Goal: Task Accomplishment & Management: Manage account settings

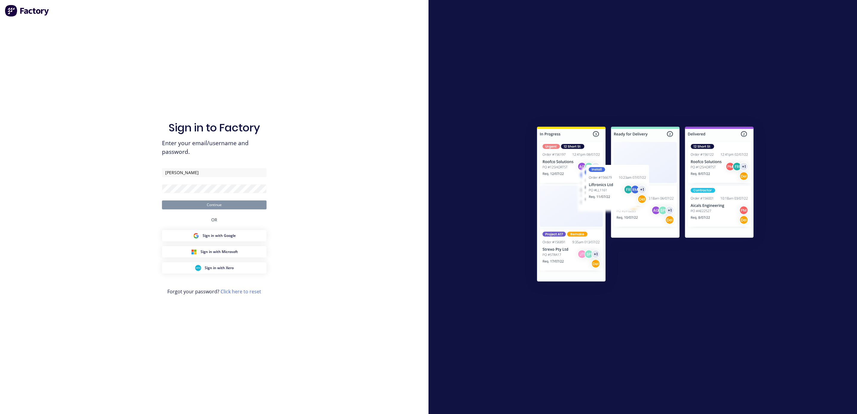
click at [211, 194] on form "Zhu Continue" at bounding box center [214, 188] width 105 height 41
click at [210, 206] on button "Continue" at bounding box center [214, 204] width 105 height 9
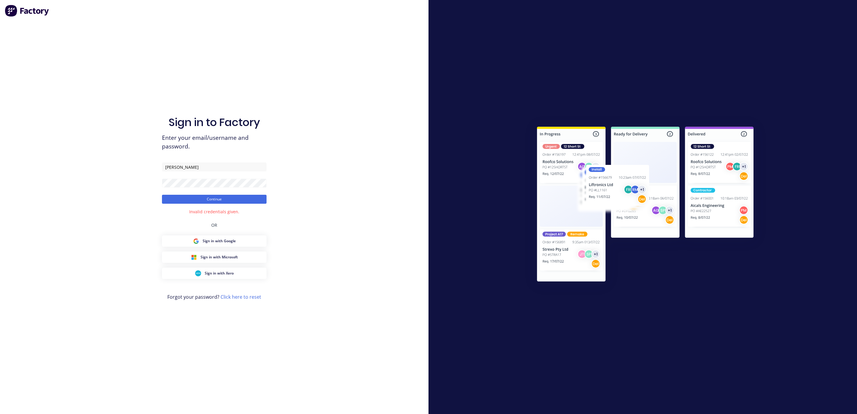
click at [218, 207] on div "Sign in to Factory Enter your email/username and password. [PERSON_NAME] Contin…" at bounding box center [214, 213] width 105 height 392
click at [220, 214] on div "Invalid credentials given." at bounding box center [214, 211] width 50 height 6
click at [284, 222] on div "Sign in to Factory Enter your email/username and password. [PERSON_NAME] Contin…" at bounding box center [214, 207] width 428 height 414
click at [203, 166] on input "[PERSON_NAME]" at bounding box center [214, 166] width 105 height 9
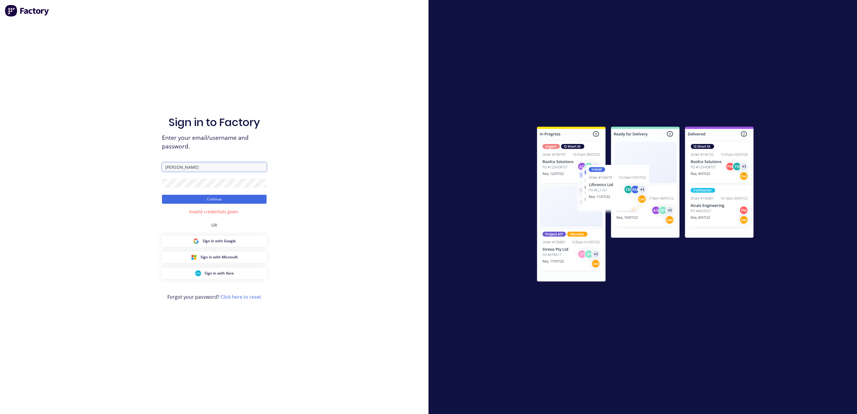
click at [203, 166] on input "[PERSON_NAME]" at bounding box center [214, 166] width 105 height 9
type input "[EMAIL_ADDRESS][DOMAIN_NAME]"
click at [217, 198] on button "Continue" at bounding box center [214, 199] width 105 height 9
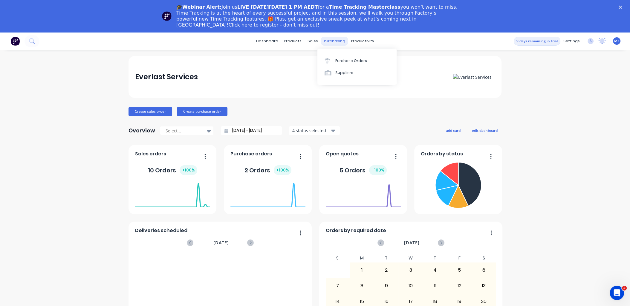
click at [336, 44] on div "purchasing" at bounding box center [334, 41] width 27 height 9
click at [312, 42] on div "sales" at bounding box center [312, 41] width 16 height 9
click at [377, 72] on link "Planner" at bounding box center [382, 73] width 79 height 12
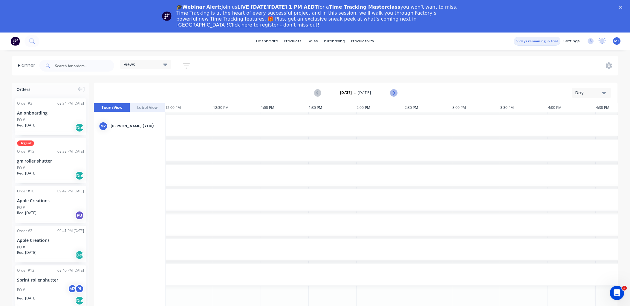
click at [393, 93] on icon "Next page" at bounding box center [392, 92] width 7 height 7
click at [317, 91] on icon "Previous page" at bounding box center [317, 92] width 7 height 7
click at [393, 93] on icon "Next page" at bounding box center [393, 93] width 3 height 5
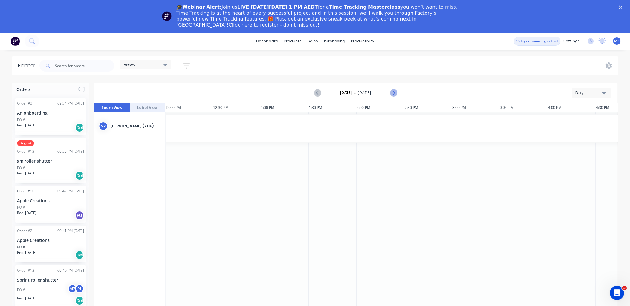
click at [393, 93] on icon "Next page" at bounding box center [393, 93] width 3 height 5
drag, startPoint x: 47, startPoint y: 156, endPoint x: 320, endPoint y: 144, distance: 273.2
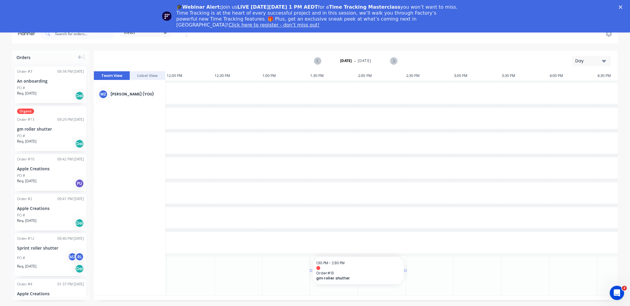
drag, startPoint x: 341, startPoint y: 262, endPoint x: 330, endPoint y: 100, distance: 162.8
click at [358, 277] on div "Delete timeslot" at bounding box center [363, 276] width 64 height 12
click at [610, 60] on button "Day" at bounding box center [591, 61] width 39 height 10
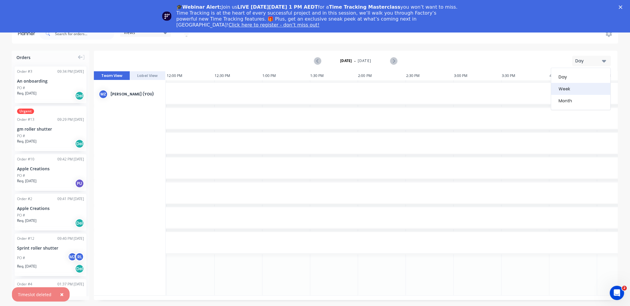
click at [569, 87] on div "Week" at bounding box center [580, 89] width 59 height 12
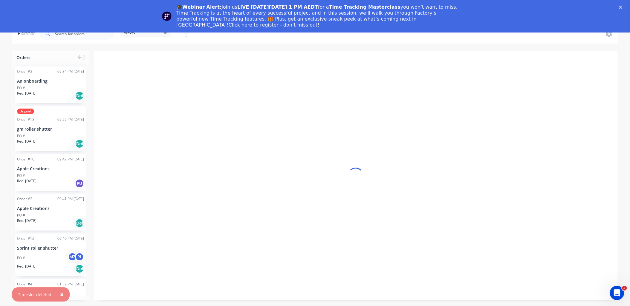
scroll to position [0, 0]
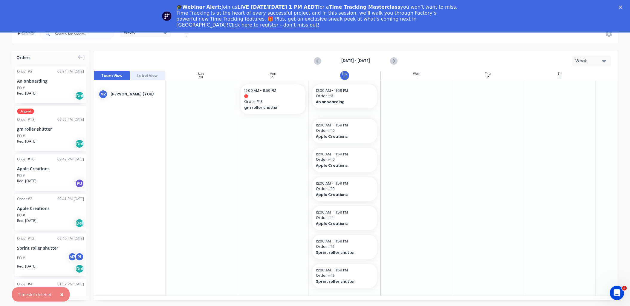
click at [590, 65] on button "Week" at bounding box center [591, 61] width 39 height 10
click at [575, 76] on div "Day" at bounding box center [580, 77] width 59 height 12
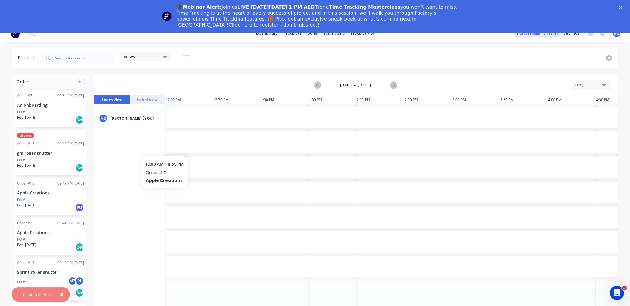
scroll to position [0, 0]
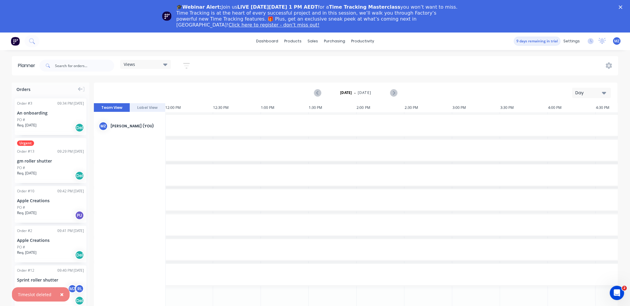
drag, startPoint x: 453, startPoint y: 181, endPoint x: 587, endPoint y: 191, distance: 134.2
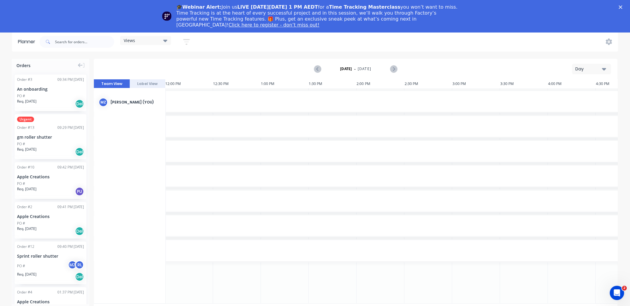
scroll to position [32, 0]
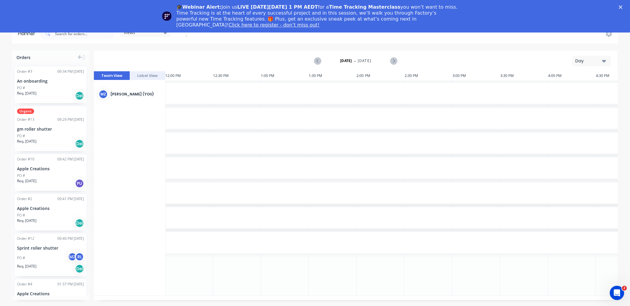
drag, startPoint x: 273, startPoint y: 212, endPoint x: 365, endPoint y: 210, distance: 92.0
click at [79, 56] on icon at bounding box center [80, 58] width 5 height 4
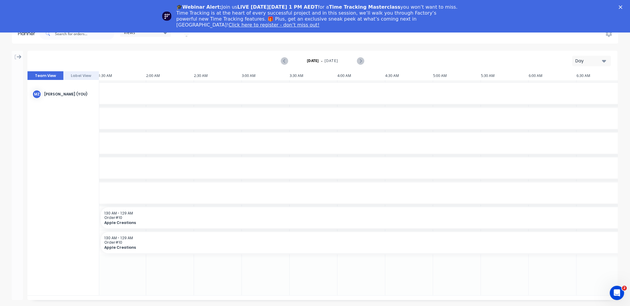
scroll to position [0, 0]
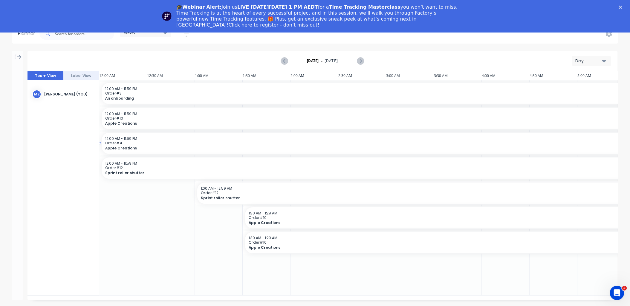
drag, startPoint x: 431, startPoint y: 118, endPoint x: 244, endPoint y: 135, distance: 187.7
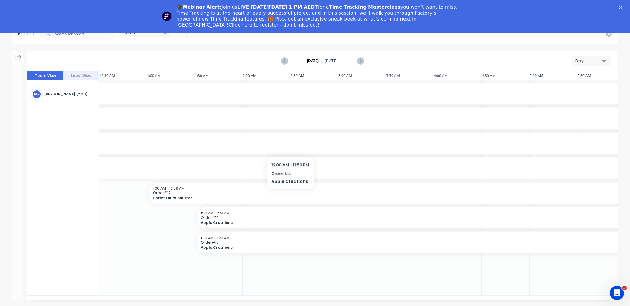
drag, startPoint x: 230, startPoint y: 136, endPoint x: 290, endPoint y: 143, distance: 59.8
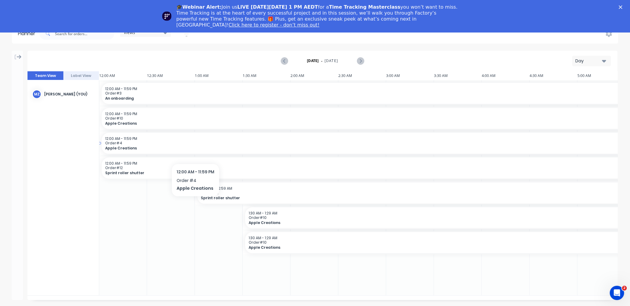
drag, startPoint x: 288, startPoint y: 144, endPoint x: 159, endPoint y: 137, distance: 128.6
click at [131, 88] on span "12:00 AM - 11:59 PM" at bounding box center [121, 88] width 32 height 5
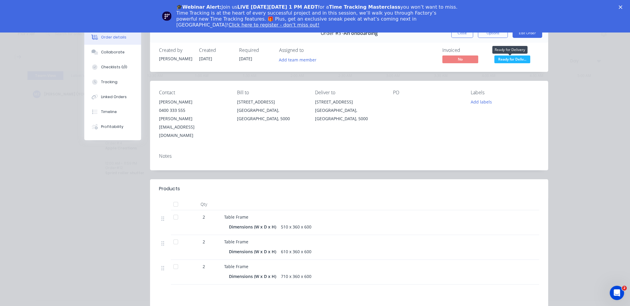
click at [502, 59] on span "Ready for Deliv..." at bounding box center [512, 59] width 36 height 7
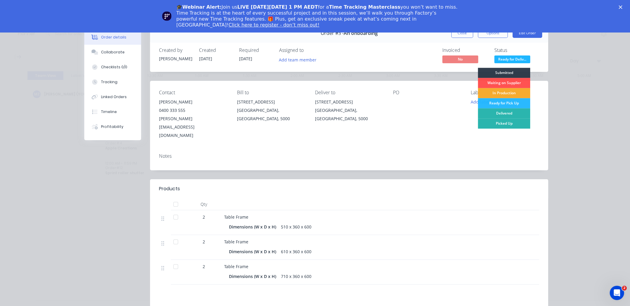
click at [517, 90] on div "In Production" at bounding box center [504, 93] width 52 height 10
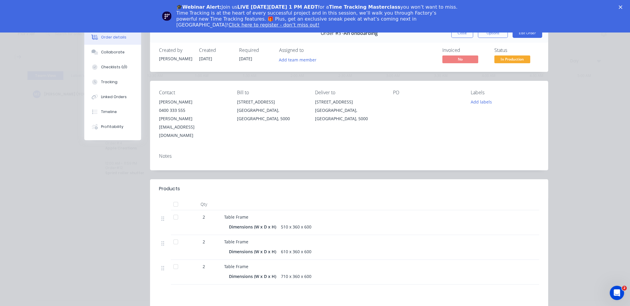
click at [588, 101] on div "Order details Collaborate Checklists 0/0 Tracking Linked Orders Timeline Profit…" at bounding box center [315, 153] width 630 height 306
click at [624, 7] on div "Close" at bounding box center [621, 7] width 6 height 4
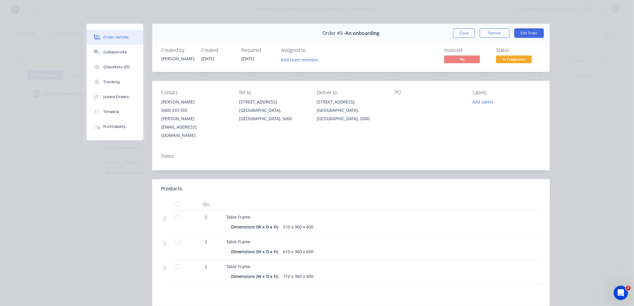
click at [599, 82] on div "Order details Collaborate Checklists 0/0 Tracking Linked Orders Timeline Profit…" at bounding box center [317, 153] width 634 height 306
click at [466, 36] on button "Close" at bounding box center [464, 33] width 22 height 10
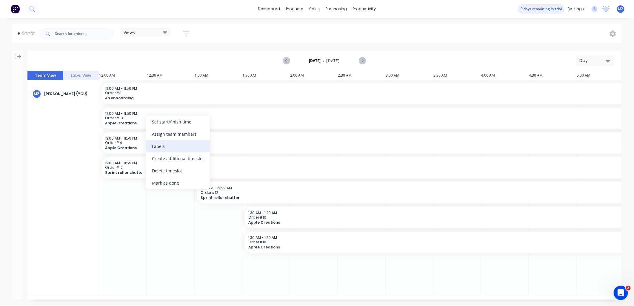
click at [183, 146] on div "Labels" at bounding box center [178, 146] width 64 height 12
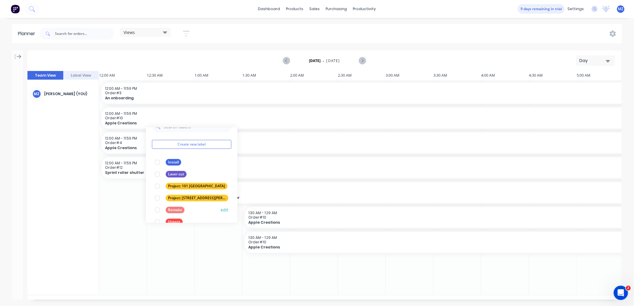
scroll to position [23, 0]
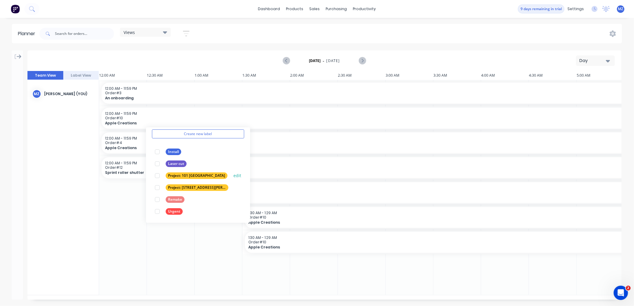
click at [184, 174] on div "Project: 101 [GEOGRAPHIC_DATA]" at bounding box center [197, 176] width 62 height 7
click at [110, 221] on div at bounding box center [123, 187] width 48 height 215
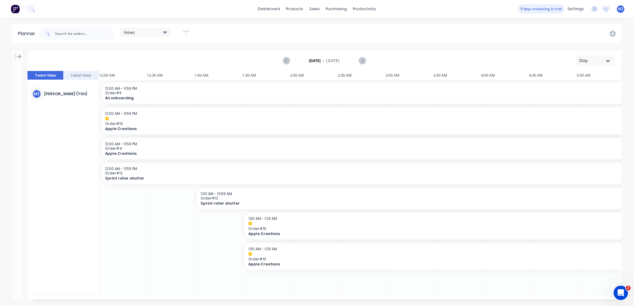
drag, startPoint x: 143, startPoint y: 227, endPoint x: 109, endPoint y: 230, distance: 34.5
click at [303, 8] on div "products" at bounding box center [294, 8] width 23 height 9
click at [283, 11] on link "dashboard" at bounding box center [269, 8] width 28 height 9
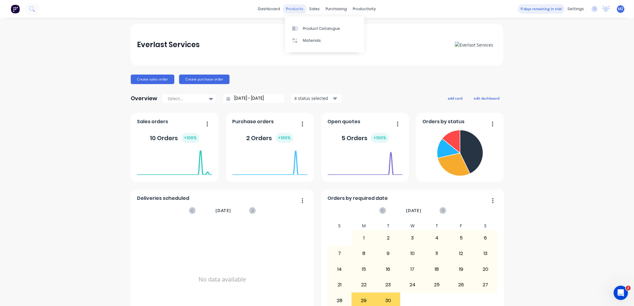
click at [291, 10] on div "products" at bounding box center [294, 8] width 23 height 9
click at [320, 28] on div "Product Catalogue" at bounding box center [321, 28] width 37 height 5
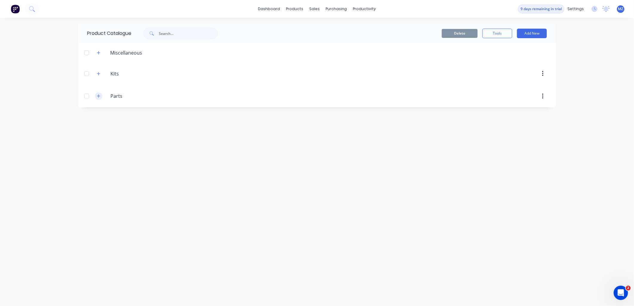
click at [99, 95] on icon "button" at bounding box center [99, 96] width 4 height 4
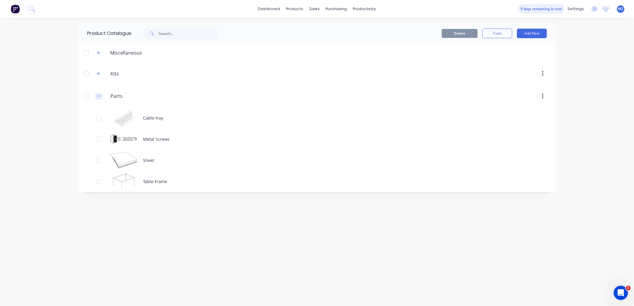
click at [100, 96] on icon "button" at bounding box center [99, 96] width 4 height 4
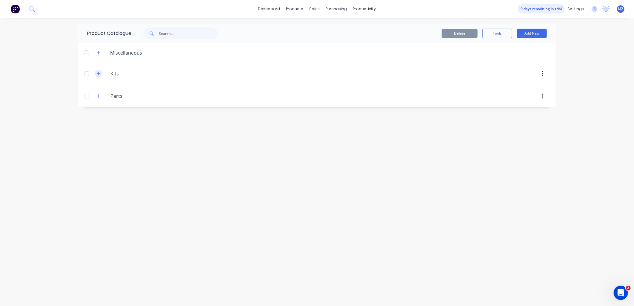
click at [96, 75] on button "button" at bounding box center [98, 73] width 7 height 7
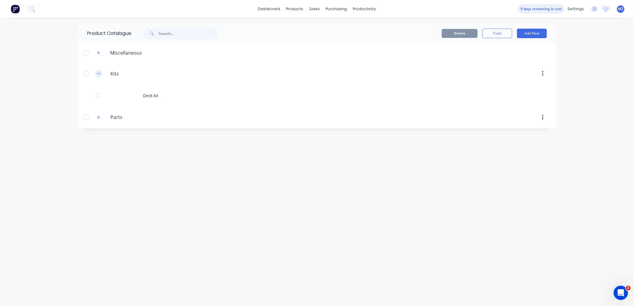
click at [96, 75] on button "button" at bounding box center [98, 73] width 7 height 7
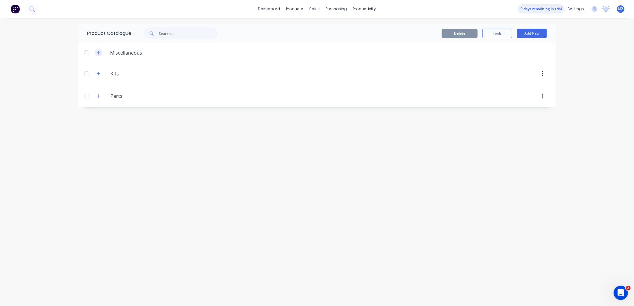
click at [96, 53] on button "button" at bounding box center [98, 52] width 7 height 7
click at [99, 55] on icon "button" at bounding box center [99, 53] width 4 height 4
click at [121, 52] on div "Miscellaneous" at bounding box center [126, 52] width 42 height 7
click at [497, 35] on button "Tools" at bounding box center [498, 34] width 30 height 10
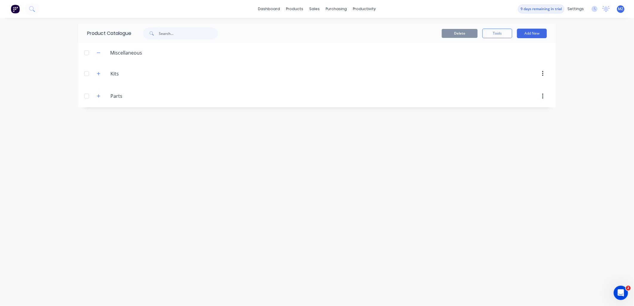
click at [493, 18] on div "dashboard products sales purchasing productivity dashboard products Product Cat…" at bounding box center [317, 9] width 634 height 18
click at [528, 31] on button "Add New" at bounding box center [532, 34] width 30 height 10
click at [513, 63] on div "Product" at bounding box center [519, 60] width 46 height 9
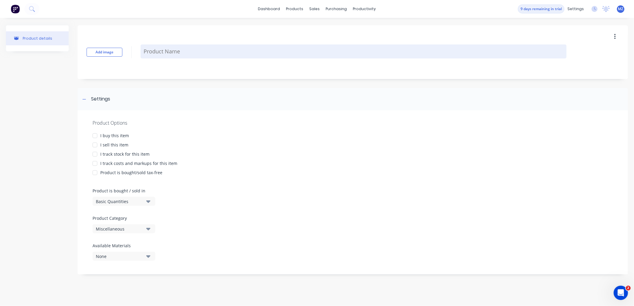
click at [150, 56] on textarea at bounding box center [354, 51] width 426 height 14
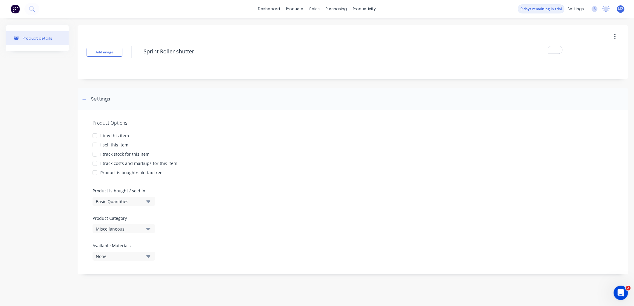
type textarea "Sprint Roller shutter"
click at [113, 145] on div "I sell this item" at bounding box center [114, 145] width 28 height 6
click at [49, 167] on div "Product details" at bounding box center [37, 208] width 63 height 366
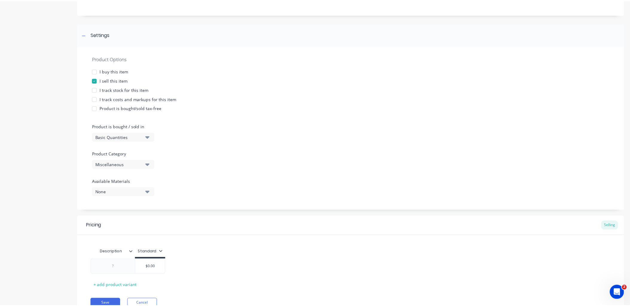
scroll to position [91, 0]
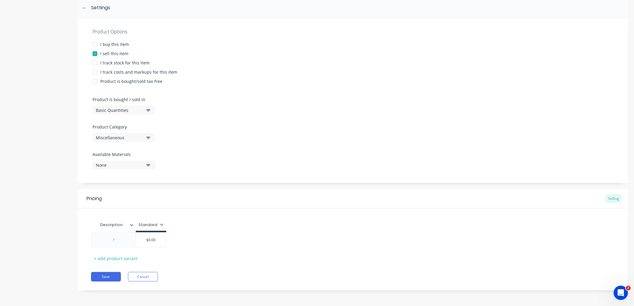
click at [117, 113] on button "Basic Quantities" at bounding box center [124, 110] width 63 height 9
click at [116, 137] on div "Lineal Metres" at bounding box center [138, 137] width 90 height 12
click at [121, 139] on div "Miscellaneous" at bounding box center [120, 138] width 48 height 6
click at [43, 169] on div "Product details" at bounding box center [37, 117] width 63 height 366
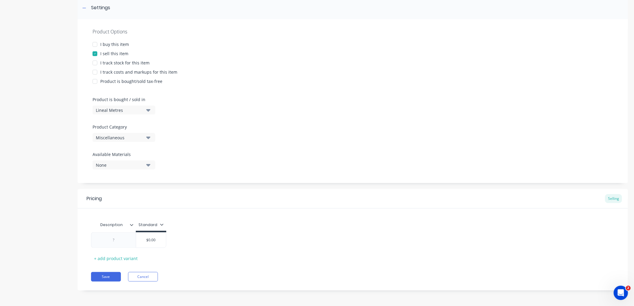
click at [137, 165] on div "None" at bounding box center [120, 165] width 48 height 6
click at [130, 226] on icon at bounding box center [132, 225] width 4 height 4
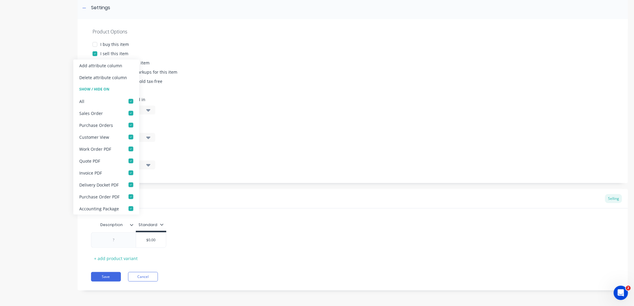
click at [133, 225] on icon at bounding box center [132, 225] width 4 height 4
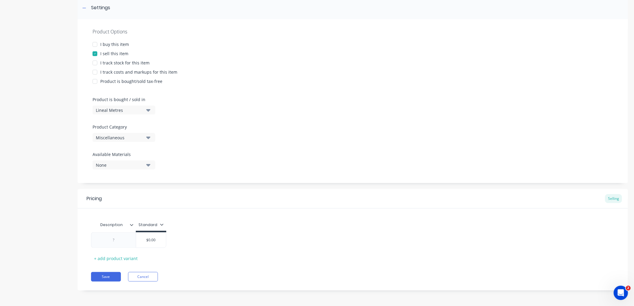
click at [156, 226] on div "Standard" at bounding box center [151, 224] width 25 height 5
click at [153, 246] on div "$0.00" at bounding box center [151, 240] width 30 height 15
click at [153, 241] on input "$0.00" at bounding box center [151, 240] width 30 height 5
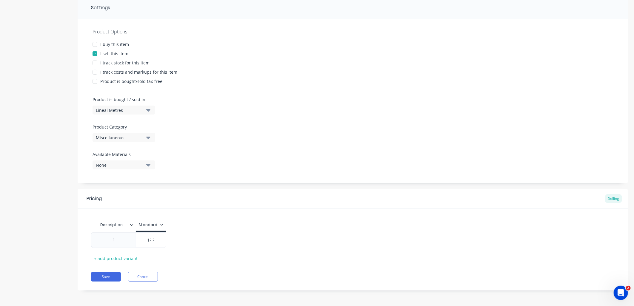
type input "$2.2"
click at [209, 241] on div "$2.20 $2.2" at bounding box center [353, 241] width 524 height 16
click at [108, 275] on button "Save" at bounding box center [106, 277] width 30 height 10
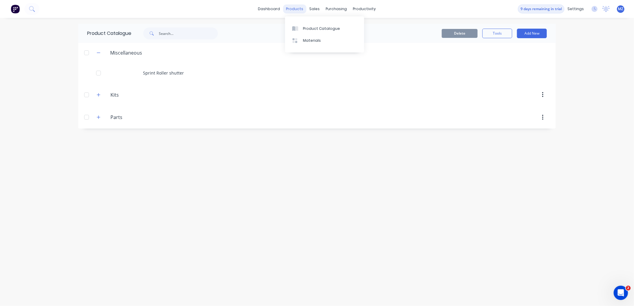
click at [296, 8] on div "products" at bounding box center [294, 8] width 23 height 9
click at [315, 10] on div "sales" at bounding box center [315, 8] width 16 height 9
click at [339, 30] on div "Sales Orders" at bounding box center [337, 28] width 24 height 5
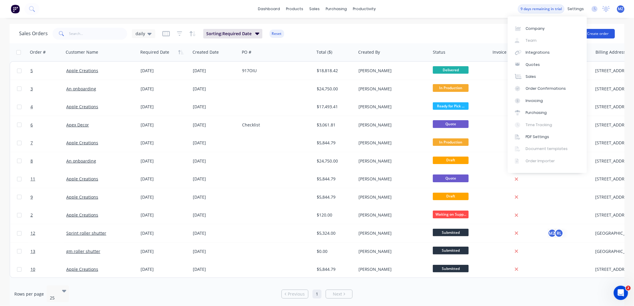
click at [592, 32] on button "Create order" at bounding box center [598, 34] width 34 height 10
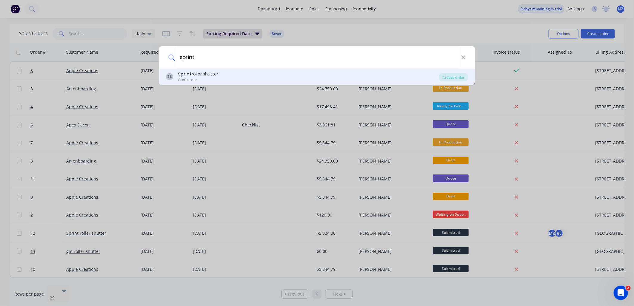
type input "sprint"
click at [217, 72] on div "Sprint roller shutter" at bounding box center [198, 74] width 40 height 6
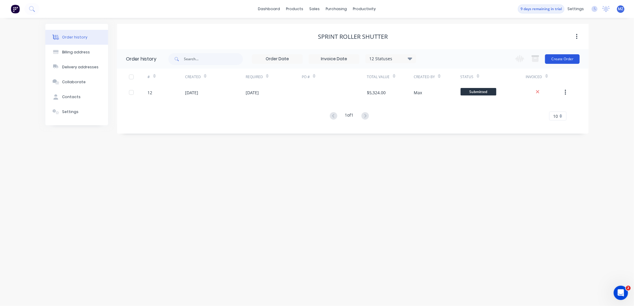
click at [567, 62] on button "Create Order" at bounding box center [562, 59] width 35 height 10
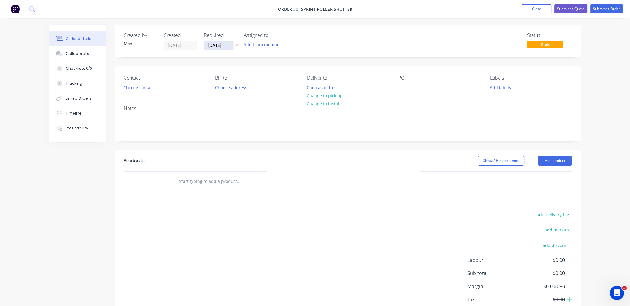
click at [225, 46] on input "[DATE]" at bounding box center [218, 45] width 29 height 9
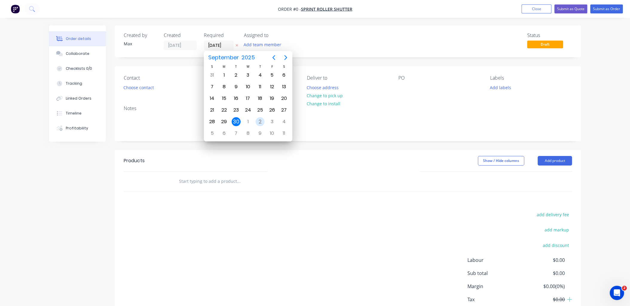
click at [257, 118] on div "2" at bounding box center [259, 121] width 9 height 9
type input "[DATE]"
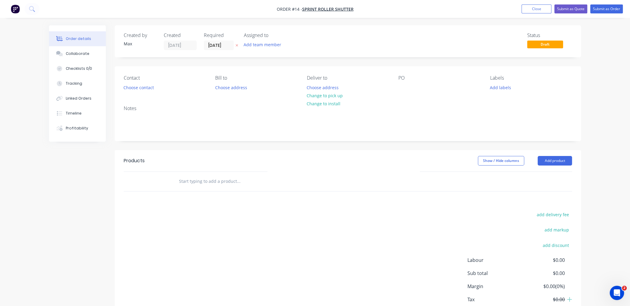
click at [396, 96] on div "Contact Choose contact [PERSON_NAME] to Choose address Deliver to Choose addres…" at bounding box center [348, 83] width 466 height 35
click at [401, 85] on div at bounding box center [403, 87] width 10 height 9
click at [323, 132] on div "Notes" at bounding box center [348, 121] width 466 height 40
click at [191, 184] on input "text" at bounding box center [238, 182] width 119 height 12
click at [134, 85] on button "Choose contact" at bounding box center [138, 87] width 37 height 8
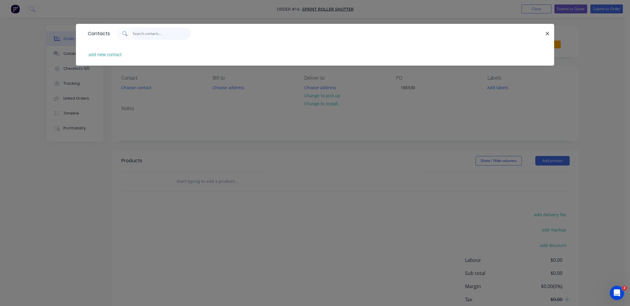
click at [142, 36] on input "text" at bounding box center [162, 34] width 58 height 12
type input "sprint"
click at [544, 35] on button "button" at bounding box center [546, 33] width 7 height 7
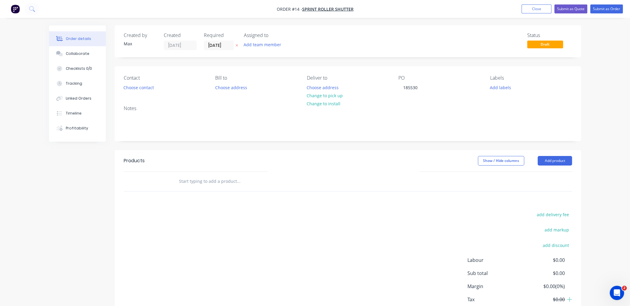
click at [207, 182] on input "text" at bounding box center [238, 182] width 119 height 12
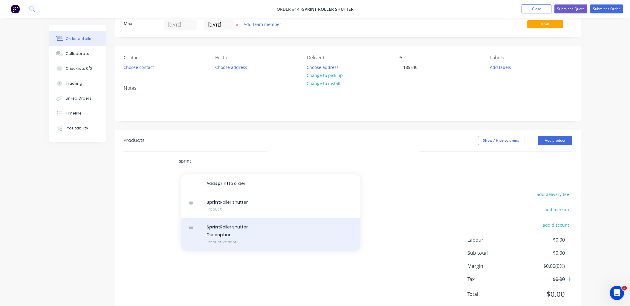
scroll to position [33, 0]
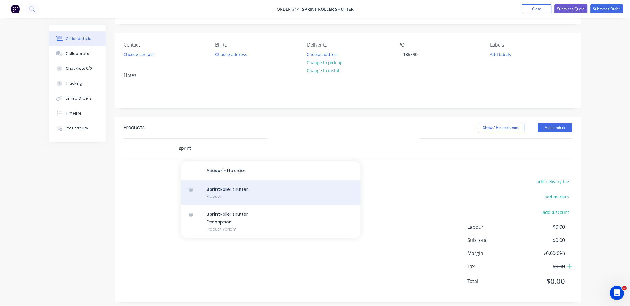
type input "sprint"
click at [263, 194] on div "Sprint Roller shutter Product" at bounding box center [270, 193] width 179 height 25
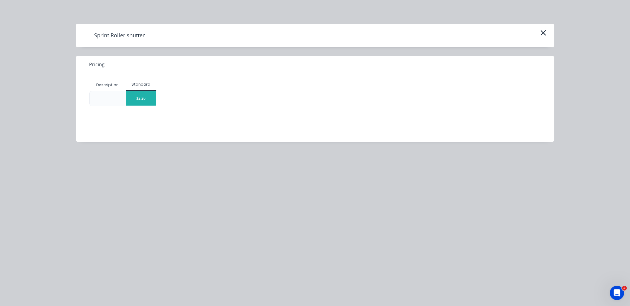
click at [146, 104] on div "$2.20" at bounding box center [141, 98] width 30 height 14
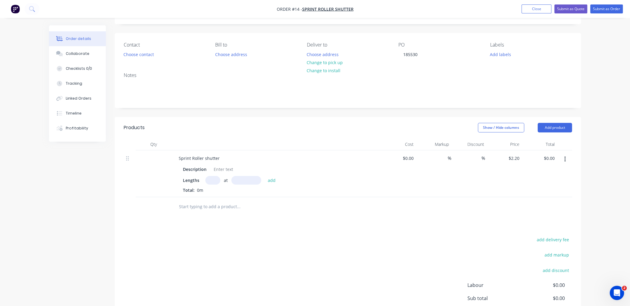
click at [208, 181] on input "text" at bounding box center [212, 180] width 15 height 9
click at [208, 179] on input "5540" at bounding box center [212, 180] width 15 height 9
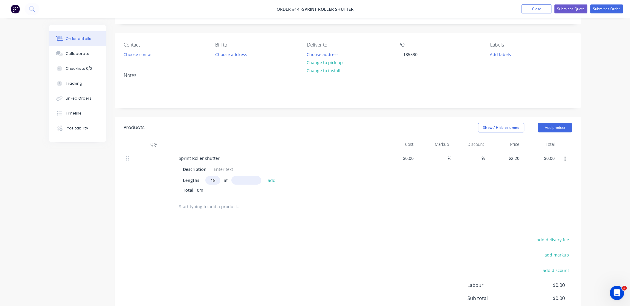
type input "115"
type input "5540mm"
click at [316, 246] on div "add delivery fee add markup add discount Labour $0.00 Sub total $0.00 Margin $0…" at bounding box center [348, 293] width 448 height 115
click at [200, 192] on span "0m" at bounding box center [199, 191] width 11 height 6
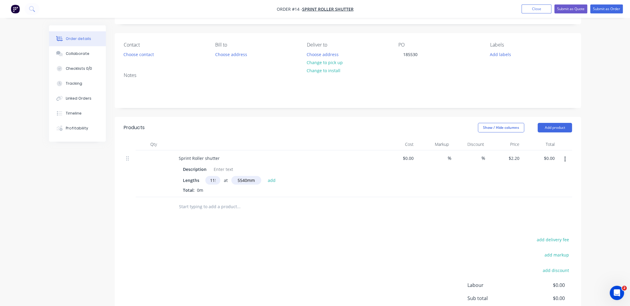
click at [240, 180] on input "5540mm" at bounding box center [246, 180] width 30 height 9
click at [269, 180] on button "add" at bounding box center [272, 180] width 14 height 8
type input "$1,401.62"
click at [393, 243] on div "Products Show / Hide columns Add product Qty Cost Markup Discount Price Total S…" at bounding box center [348, 243] width 466 height 253
click at [205, 199] on span "637.1m" at bounding box center [203, 200] width 19 height 6
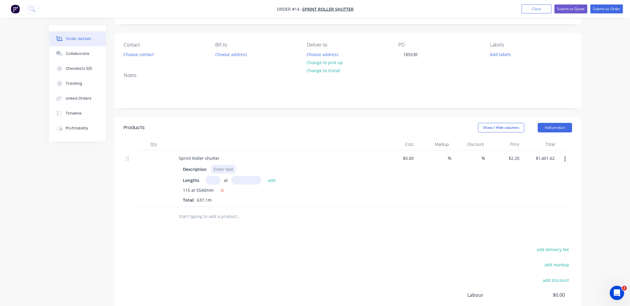
click at [226, 171] on div at bounding box center [223, 169] width 24 height 9
click at [415, 238] on div "Products Show / Hide columns Add product Qty Cost Markup Discount Price Total S…" at bounding box center [348, 243] width 466 height 253
click at [505, 130] on button "Show / Hide columns" at bounding box center [501, 128] width 46 height 10
click at [486, 147] on span at bounding box center [487, 147] width 5 height 5
click at [480, 145] on input "Cost" at bounding box center [480, 145] width 0 height 0
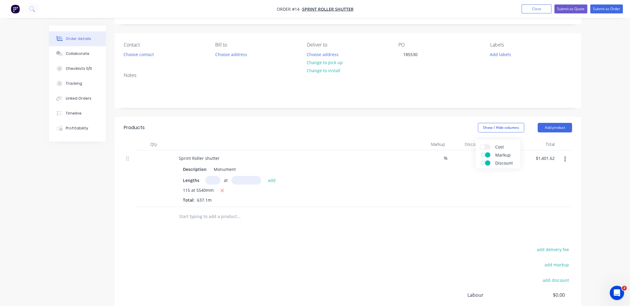
click at [488, 154] on span at bounding box center [487, 155] width 5 height 5
click at [480, 153] on input "Markup" at bounding box center [480, 153] width 0 height 0
click at [484, 159] on div "Cost Markup Discount" at bounding box center [497, 154] width 45 height 29
click at [487, 163] on span at bounding box center [487, 163] width 5 height 5
click at [480, 161] on input "Discount" at bounding box center [480, 161] width 0 height 0
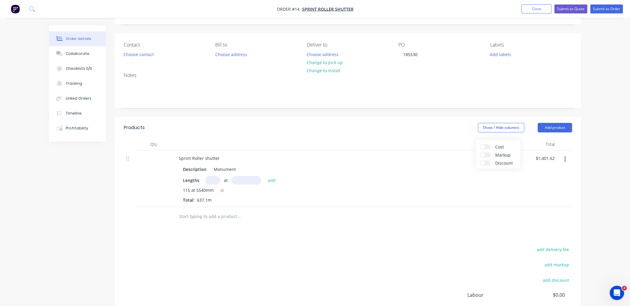
click at [464, 251] on div "add delivery fee add markup add discount Labour $0.00 Sub total $1,401.62 Tax $…" at bounding box center [348, 297] width 448 height 102
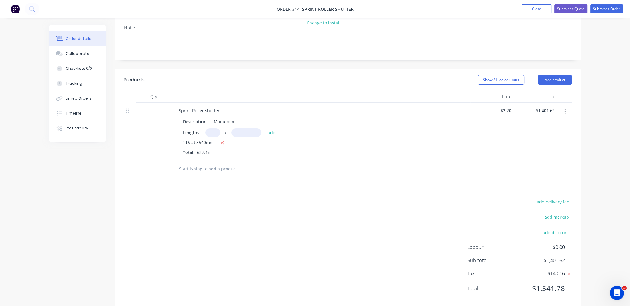
scroll to position [25, 0]
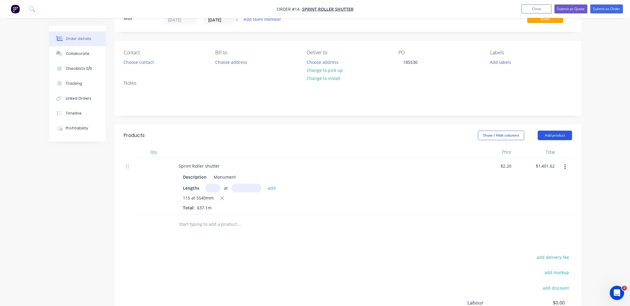
click at [562, 132] on button "Add product" at bounding box center [554, 136] width 34 height 10
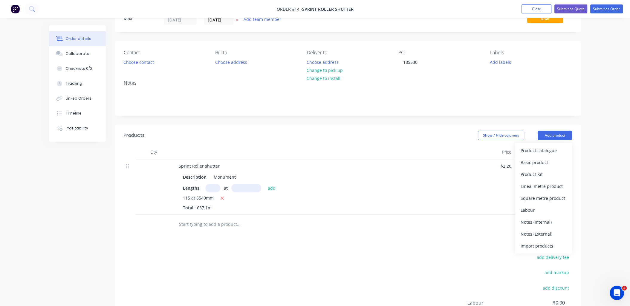
click at [472, 228] on div at bounding box center [348, 224] width 448 height 19
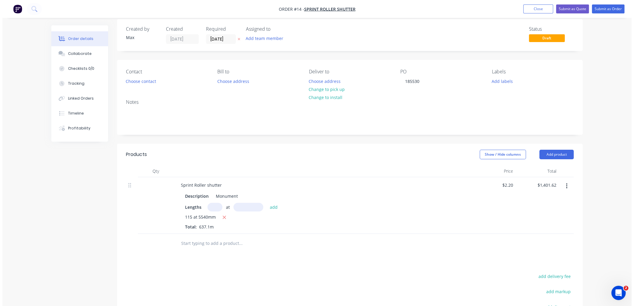
scroll to position [0, 0]
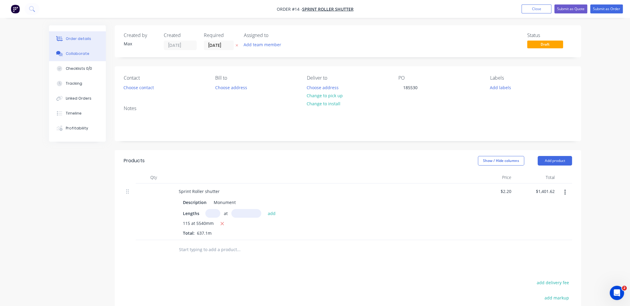
click at [68, 56] on div "Collaborate" at bounding box center [78, 53] width 24 height 5
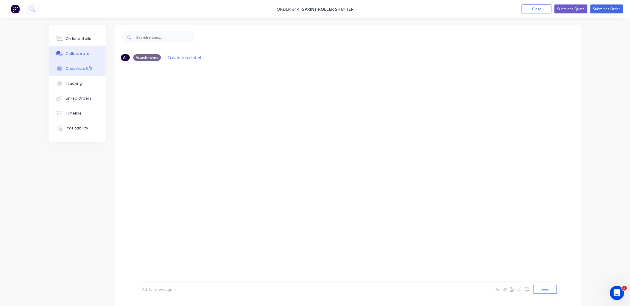
click at [70, 69] on div "Checklists 0/0" at bounding box center [79, 68] width 26 height 5
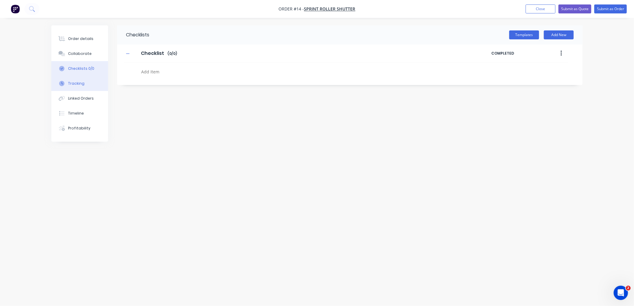
click at [85, 82] on button "Tracking" at bounding box center [79, 83] width 57 height 15
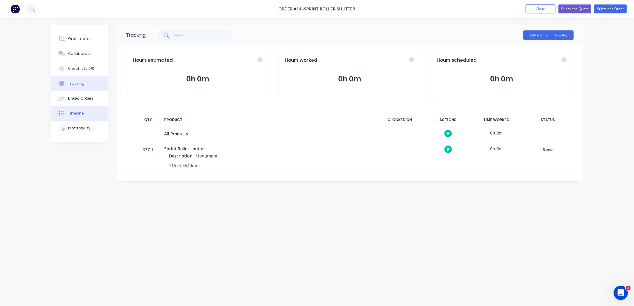
click at [101, 109] on button "Timeline" at bounding box center [79, 113] width 57 height 15
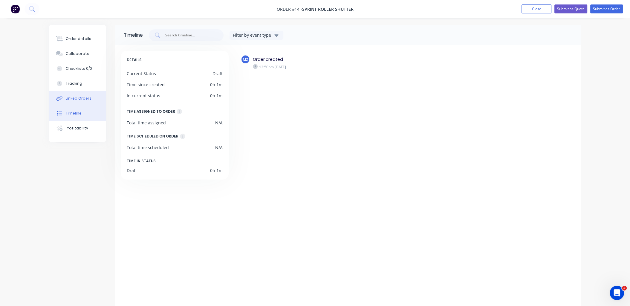
click at [87, 93] on button "Linked Orders" at bounding box center [77, 98] width 57 height 15
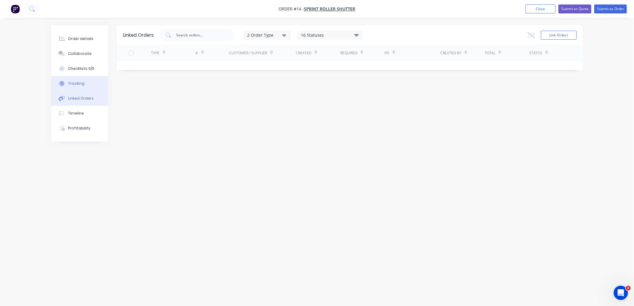
click at [90, 75] on button "Checklists 0/0" at bounding box center [79, 68] width 57 height 15
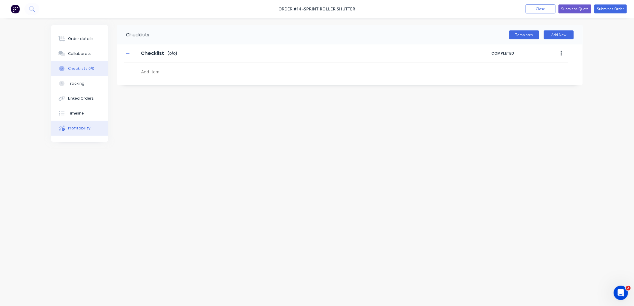
click at [92, 130] on button "Profitability" at bounding box center [79, 128] width 57 height 15
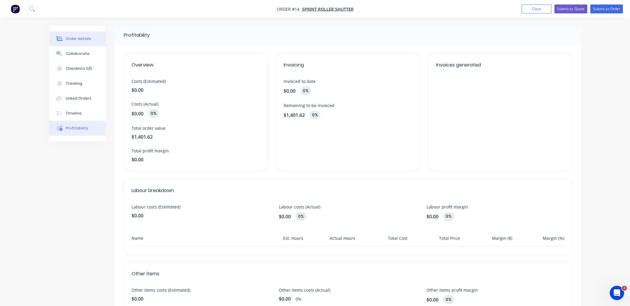
click at [76, 36] on div "Order details" at bounding box center [78, 38] width 25 height 5
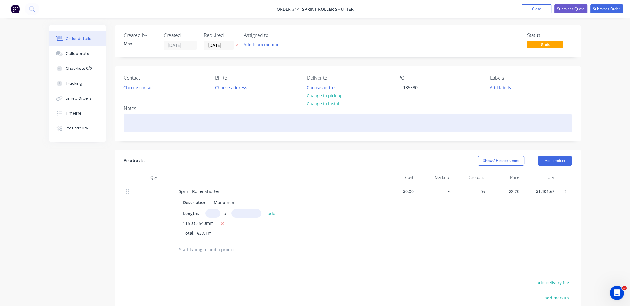
click at [475, 125] on div at bounding box center [348, 123] width 448 height 18
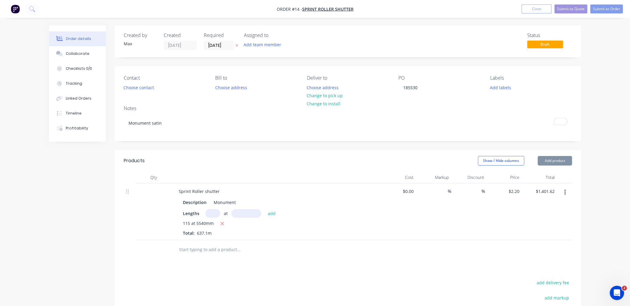
click at [602, 112] on div "Order details Collaborate Checklists 0/0 Tracking Linked Orders Timeline Profit…" at bounding box center [315, 206] width 630 height 412
click at [607, 10] on button "Submit as Order" at bounding box center [606, 8] width 33 height 9
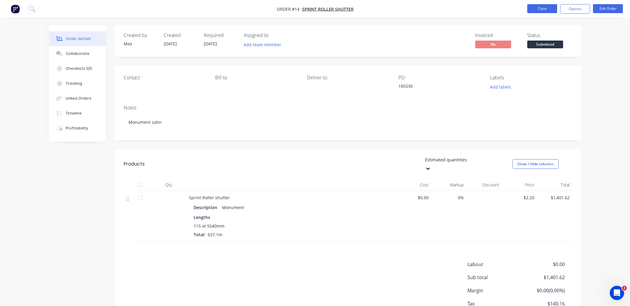
click at [533, 11] on button "Close" at bounding box center [542, 8] width 30 height 9
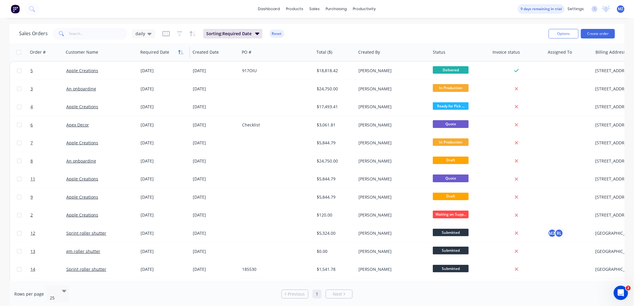
click at [180, 53] on icon "button" at bounding box center [180, 52] width 5 height 5
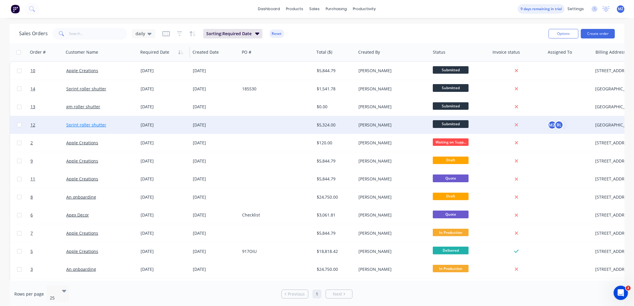
click at [93, 122] on link "Sprint roller shutter" at bounding box center [86, 125] width 40 height 6
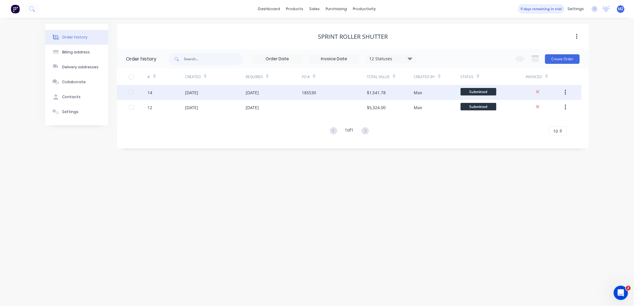
click at [567, 93] on icon "button" at bounding box center [565, 92] width 1 height 7
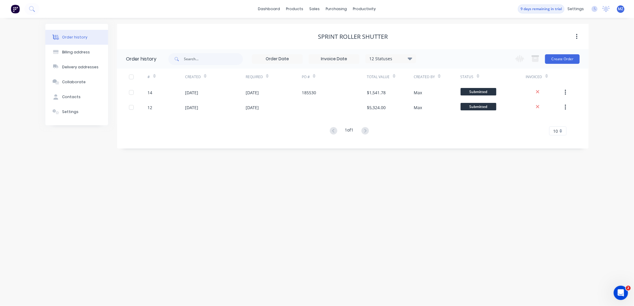
click at [521, 174] on div "Order history Billing address Delivery addresses Collaborate Contacts Settings …" at bounding box center [317, 162] width 634 height 288
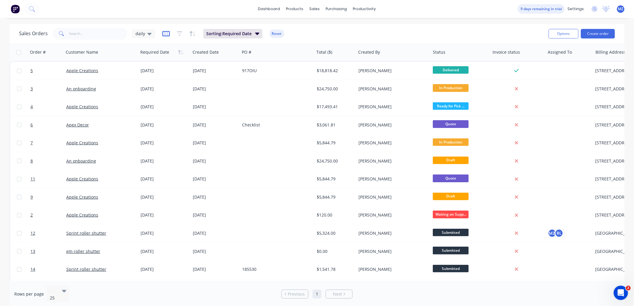
click at [167, 36] on icon "button" at bounding box center [165, 33] width 7 height 5
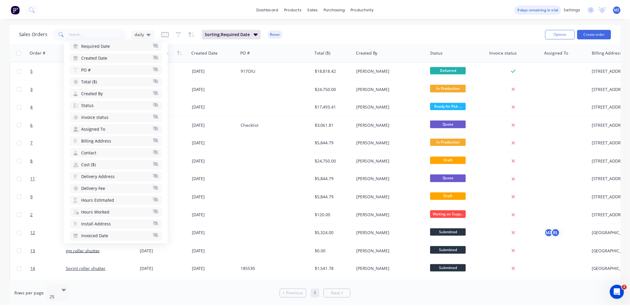
scroll to position [99, 0]
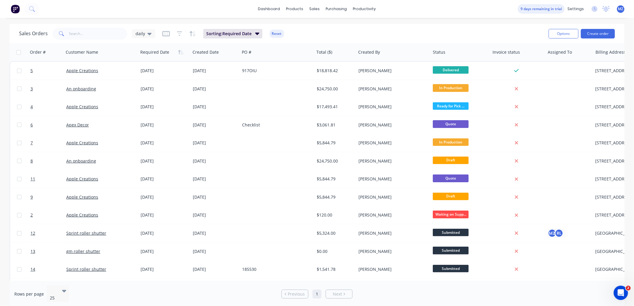
click at [327, 24] on div "Sales Orders daily Sorting: Required Date Reset Options Create order" at bounding box center [317, 33] width 615 height 19
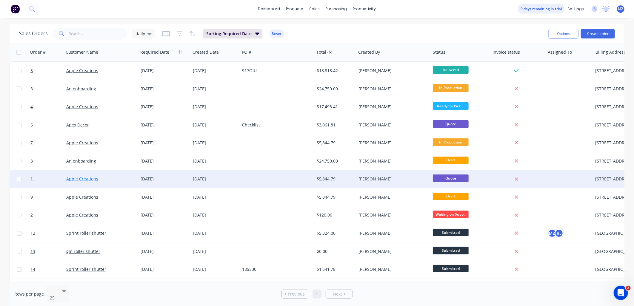
click at [81, 178] on link "Apple Creations" at bounding box center [82, 179] width 32 height 6
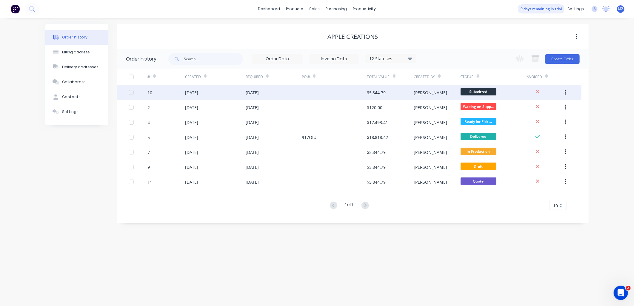
click at [149, 97] on div "10" at bounding box center [166, 92] width 37 height 15
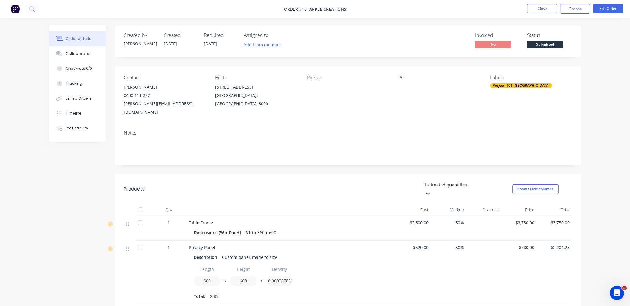
click at [288, 6] on span "Order #10 -" at bounding box center [296, 9] width 25 height 6
click at [238, 129] on div "Notes" at bounding box center [348, 145] width 466 height 40
click at [296, 6] on span "Order #10 -" at bounding box center [296, 9] width 25 height 6
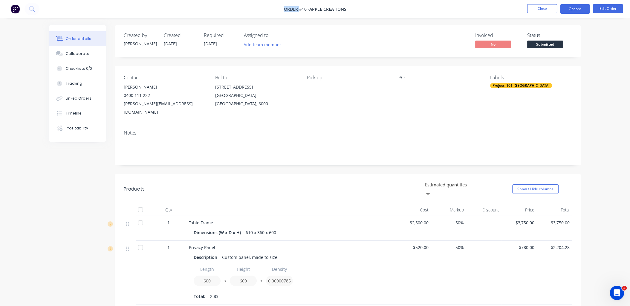
click at [567, 13] on button "Options" at bounding box center [575, 9] width 30 height 10
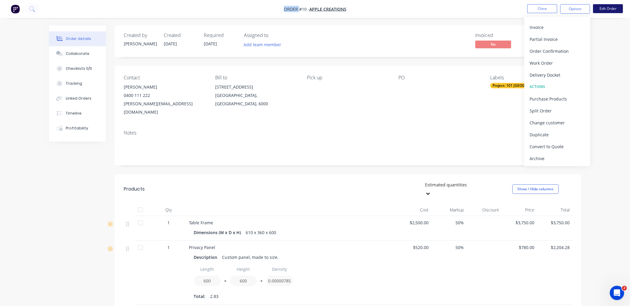
click at [613, 10] on button "Edit Order" at bounding box center [608, 8] width 30 height 9
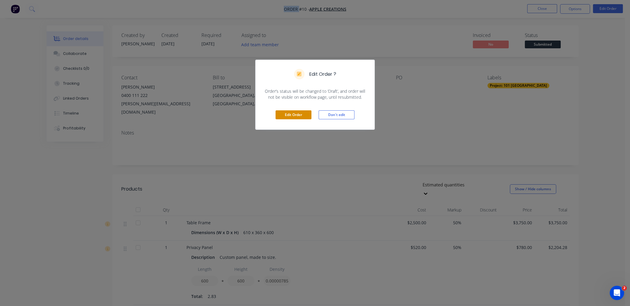
click at [297, 113] on button "Edit Order" at bounding box center [293, 114] width 36 height 9
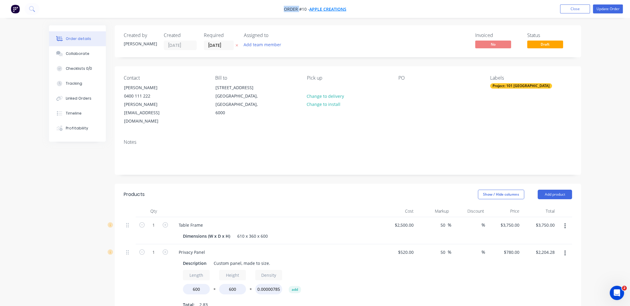
click at [323, 8] on span "Apple Creations" at bounding box center [327, 9] width 37 height 6
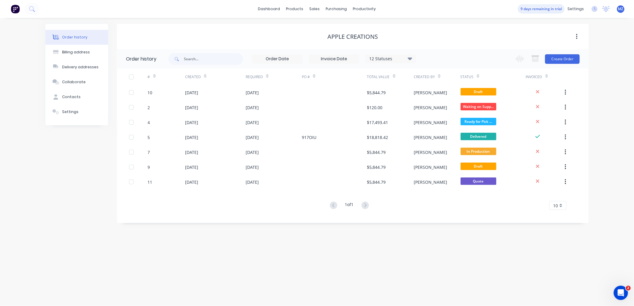
click at [150, 78] on div "#" at bounding box center [149, 76] width 2 height 5
click at [155, 79] on div at bounding box center [154, 76] width 3 height 9
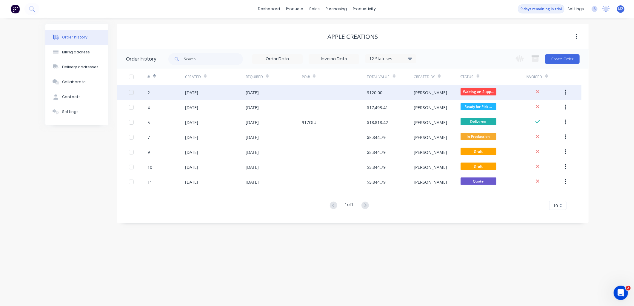
click at [233, 90] on div "[DATE]" at bounding box center [215, 92] width 61 height 15
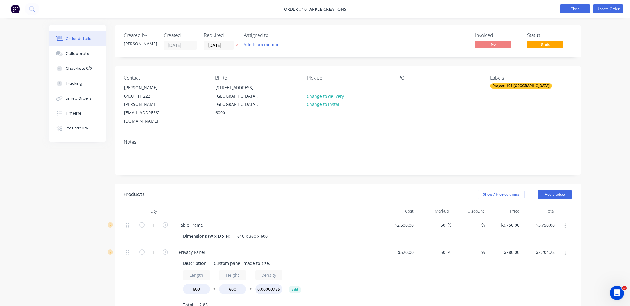
click at [579, 12] on button "Close" at bounding box center [575, 8] width 30 height 9
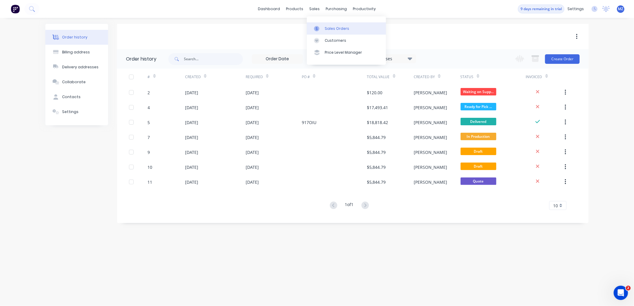
click at [322, 28] on div at bounding box center [318, 28] width 9 height 5
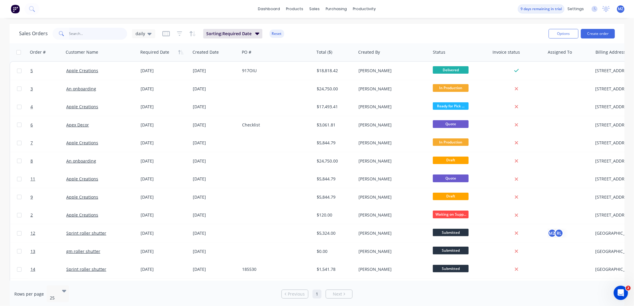
click at [82, 33] on input "text" at bounding box center [98, 34] width 58 height 12
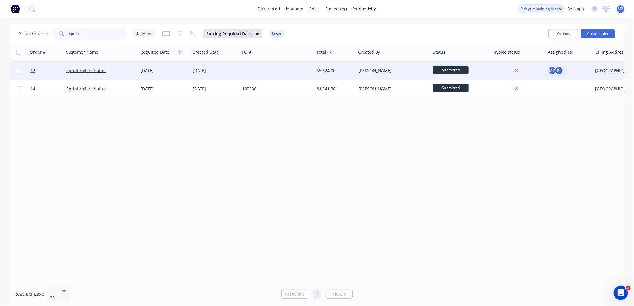
type input "sprint"
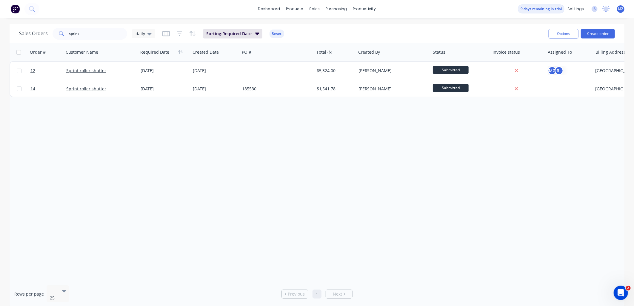
drag, startPoint x: 33, startPoint y: 69, endPoint x: 230, endPoint y: 159, distance: 216.3
click at [246, 166] on div "Order # Customer Name Required Date Created Date PO # Total ($) Created By Stat…" at bounding box center [317, 162] width 615 height 238
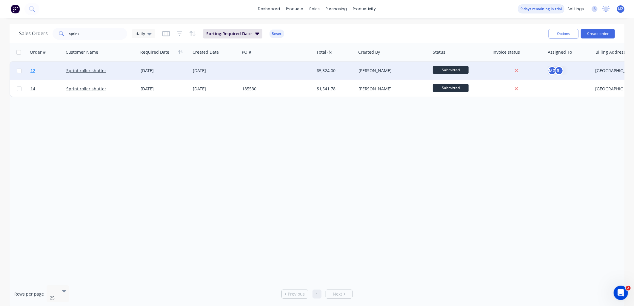
click at [33, 72] on span "12" at bounding box center [32, 71] width 5 height 6
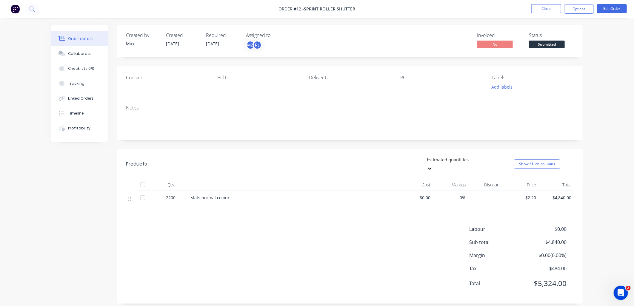
click at [299, 12] on span "Order #12 - Sprint roller shutter" at bounding box center [317, 9] width 77 height 6
click at [300, 9] on span "Order #12 -" at bounding box center [291, 9] width 25 height 6
click at [256, 88] on div "Bill to" at bounding box center [258, 83] width 82 height 16
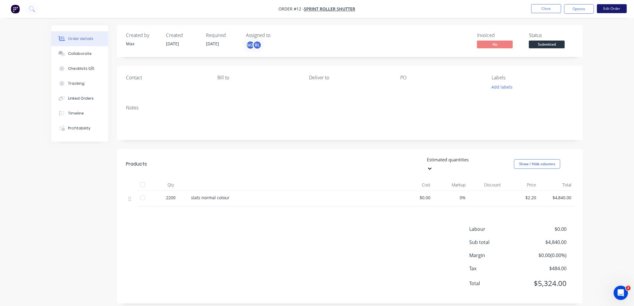
click at [607, 7] on button "Edit Order" at bounding box center [612, 8] width 30 height 9
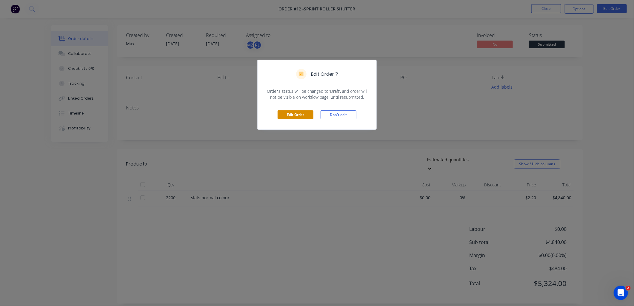
click at [299, 114] on button "Edit Order" at bounding box center [296, 114] width 36 height 9
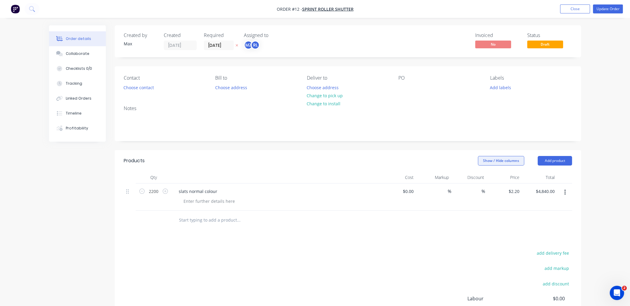
click at [510, 161] on button "Show / Hide columns" at bounding box center [501, 161] width 46 height 10
click at [487, 178] on span at bounding box center [487, 180] width 5 height 5
click at [480, 178] on input "Cost" at bounding box center [480, 178] width 0 height 0
click at [484, 186] on label "Markup" at bounding box center [485, 188] width 10 height 5
click at [480, 186] on input "Markup" at bounding box center [480, 186] width 0 height 0
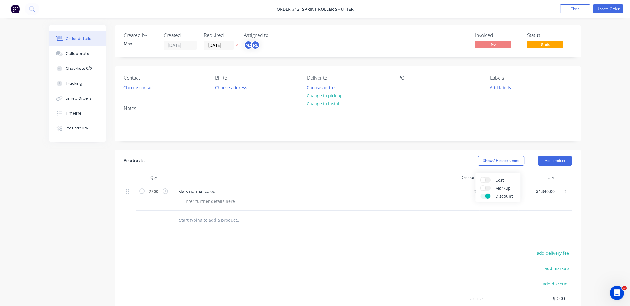
click at [484, 195] on label "Discount" at bounding box center [485, 196] width 10 height 5
click at [480, 194] on input "Discount" at bounding box center [480, 194] width 0 height 0
click at [452, 235] on div "Products Show / Hide columns Add product Qty Price Total 2200 slats normal colo…" at bounding box center [348, 255] width 466 height 210
click at [135, 42] on div "Max" at bounding box center [140, 44] width 33 height 6
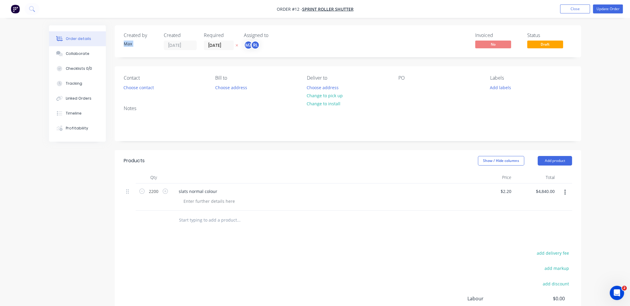
click at [135, 42] on div "Max" at bounding box center [140, 44] width 33 height 6
click at [548, 46] on span "Draft" at bounding box center [545, 44] width 36 height 7
click at [403, 88] on div at bounding box center [403, 87] width 10 height 9
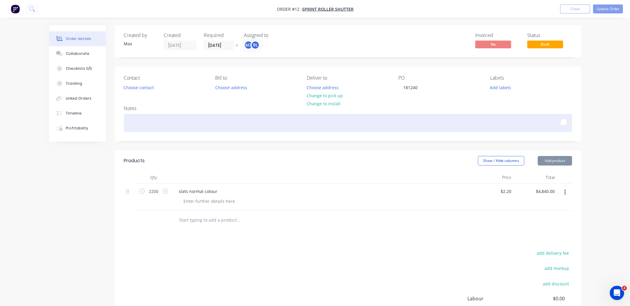
click at [398, 128] on div "To enrich screen reader interactions, please activate Accessibility in Grammarl…" at bounding box center [348, 123] width 448 height 18
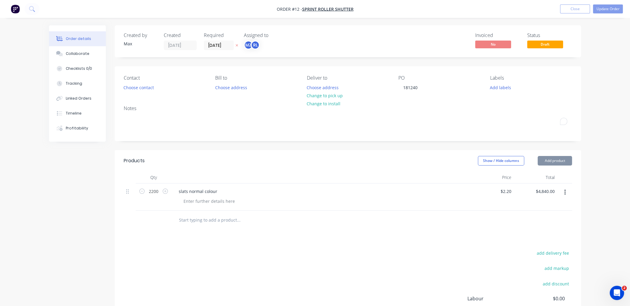
click at [359, 150] on header "Products Show / Hide columns Add product" at bounding box center [348, 161] width 466 height 22
click at [288, 4] on nav "Order #12 - Sprint roller shutter Add product Close Update Order" at bounding box center [315, 9] width 630 height 18
click at [293, 6] on span "Order #12 -" at bounding box center [289, 9] width 25 height 6
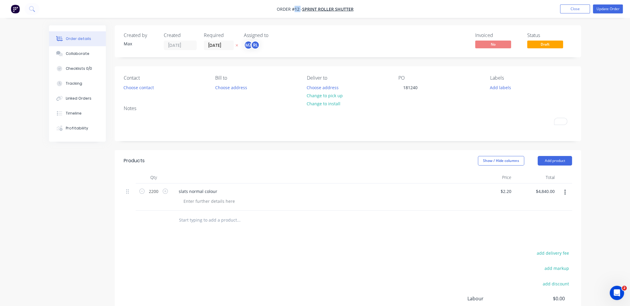
click at [293, 6] on span "Order #12 -" at bounding box center [289, 9] width 25 height 6
click at [337, 8] on span "Sprint roller shutter" at bounding box center [327, 9] width 51 height 6
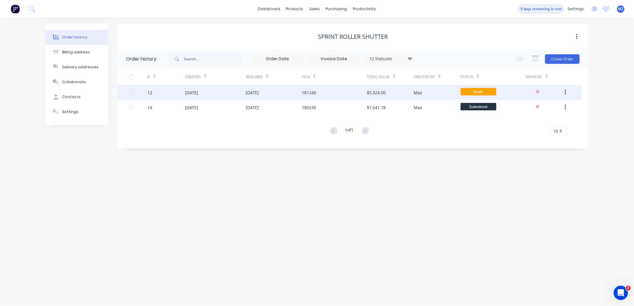
click at [152, 91] on div "12" at bounding box center [150, 93] width 5 height 6
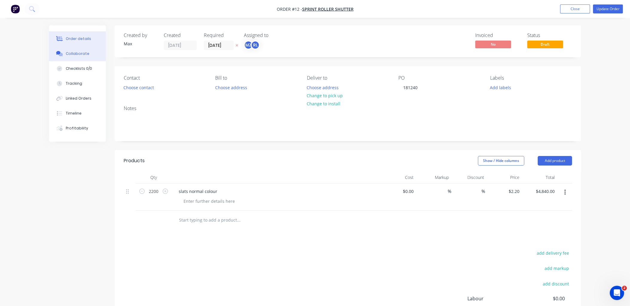
click at [90, 53] on button "Collaborate" at bounding box center [77, 53] width 57 height 15
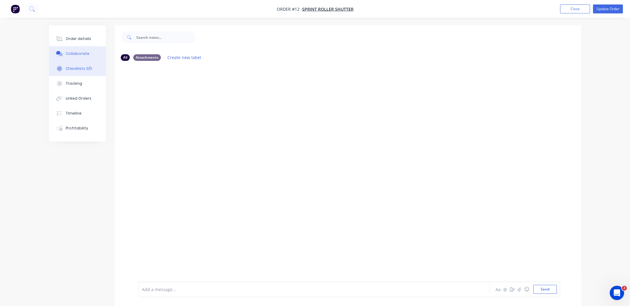
click at [79, 70] on div "Checklists 0/0" at bounding box center [79, 68] width 26 height 5
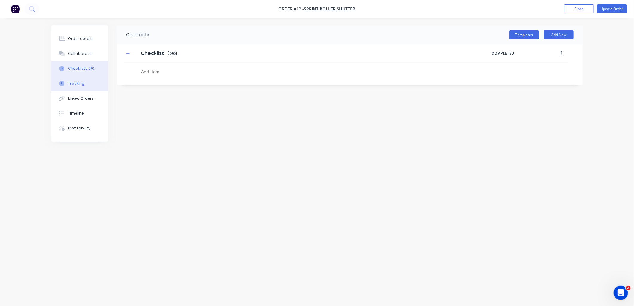
click at [86, 82] on button "Tracking" at bounding box center [79, 83] width 57 height 15
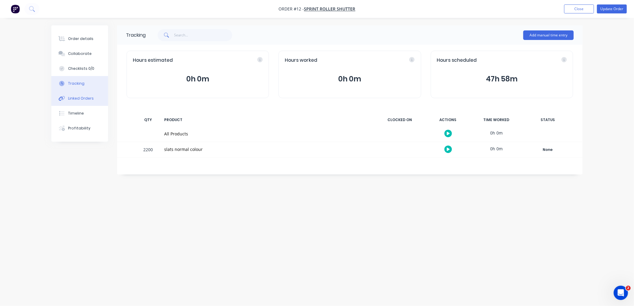
click at [86, 101] on div "Linked Orders" at bounding box center [81, 98] width 26 height 5
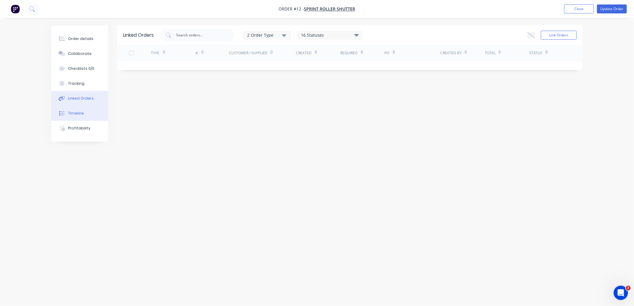
click at [77, 113] on div "Timeline" at bounding box center [76, 113] width 16 height 5
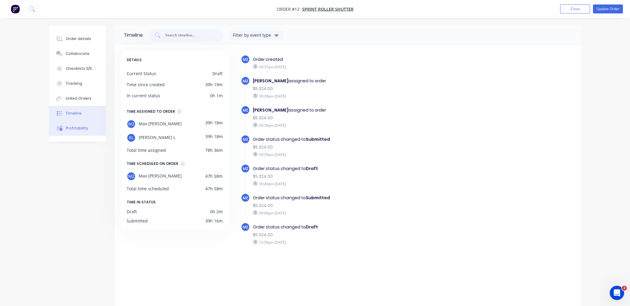
click at [76, 128] on div "Profitability" at bounding box center [77, 128] width 22 height 5
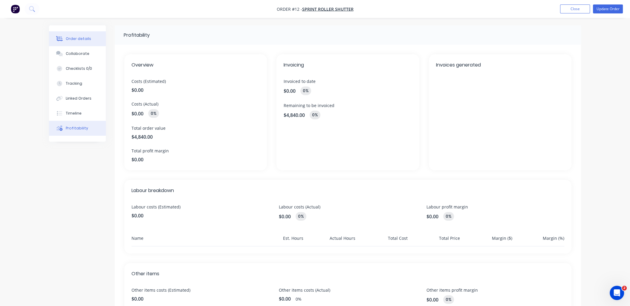
click at [66, 38] on div "Order details" at bounding box center [78, 38] width 25 height 5
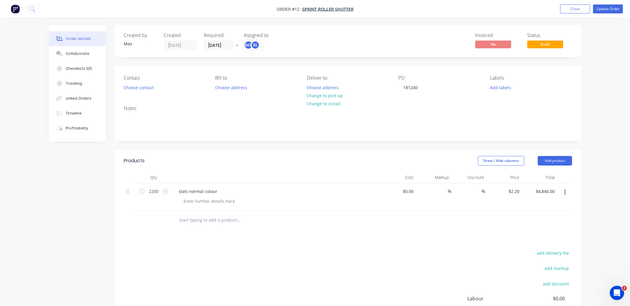
click at [131, 46] on div "Max" at bounding box center [140, 44] width 33 height 6
click at [226, 48] on input "[DATE]" at bounding box center [218, 45] width 29 height 9
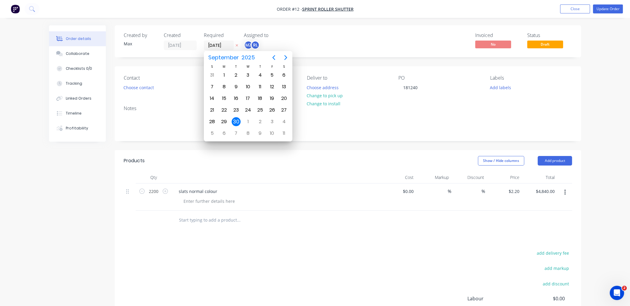
click at [343, 53] on div "Created by [PERSON_NAME] Created [DATE] Required [DATE] Assigned to MZ RL Invoi…" at bounding box center [348, 41] width 466 height 32
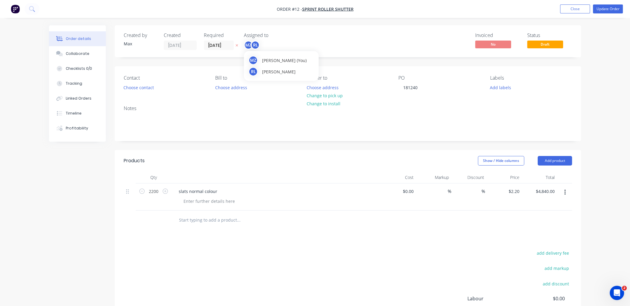
click at [255, 45] on div "RL" at bounding box center [255, 45] width 9 height 9
click at [374, 40] on div "Invoiced No Status Draft" at bounding box center [437, 42] width 268 height 18
click at [139, 90] on button "Choose contact" at bounding box center [138, 87] width 37 height 8
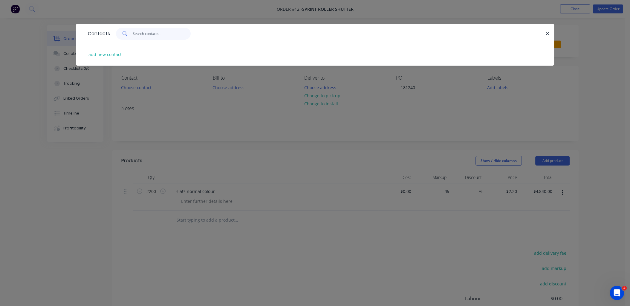
click at [141, 37] on input "text" at bounding box center [162, 34] width 58 height 12
click at [110, 57] on button "add new contact" at bounding box center [104, 54] width 39 height 8
select select "AU"
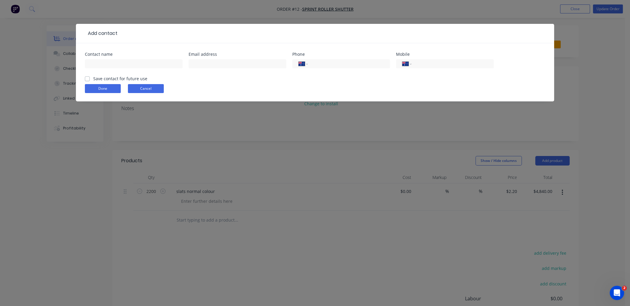
click at [135, 87] on button "Cancel" at bounding box center [146, 88] width 36 height 9
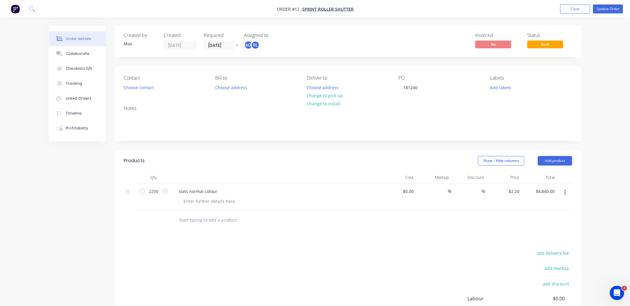
click at [135, 104] on div "Notes" at bounding box center [348, 121] width 466 height 40
click at [141, 88] on button "Choose contact" at bounding box center [138, 87] width 37 height 8
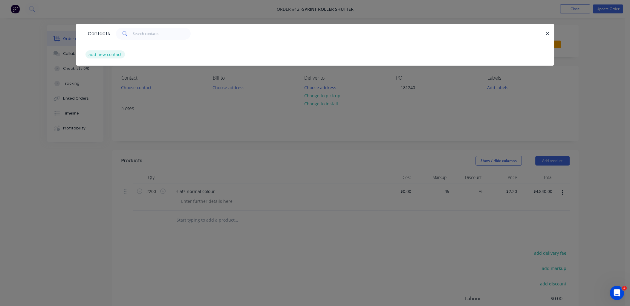
click at [113, 56] on button "add new contact" at bounding box center [104, 54] width 39 height 8
select select "AU"
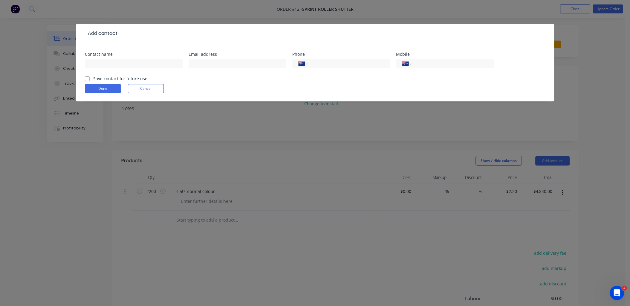
click at [131, 72] on div at bounding box center [134, 67] width 98 height 18
click at [142, 65] on input "text" at bounding box center [134, 63] width 98 height 9
type input "MAX"
type input "[EMAIL_ADDRESS][DOMAIN_NAME]"
click at [429, 65] on input "tel" at bounding box center [451, 64] width 72 height 7
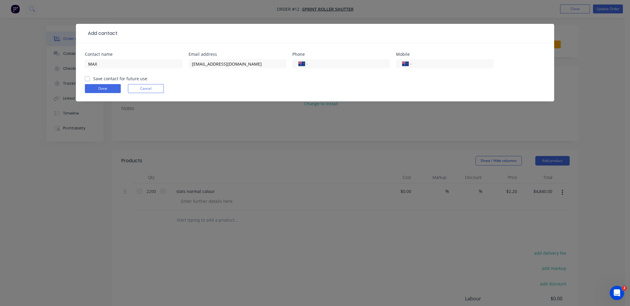
type input "0425 385 111"
click at [403, 95] on form "Contact name MAX Email address [EMAIL_ADDRESS][DOMAIN_NAME] Phone International…" at bounding box center [315, 76] width 460 height 49
click at [98, 93] on form "Contact name MAX Email address [EMAIL_ADDRESS][DOMAIN_NAME] Phone International…" at bounding box center [315, 76] width 460 height 49
click at [108, 77] on label "Save contact for future use" at bounding box center [120, 79] width 54 height 6
click at [90, 77] on input "Save contact for future use" at bounding box center [87, 79] width 5 height 6
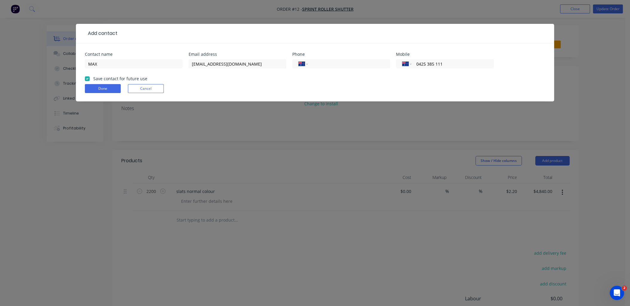
checkbox input "true"
click at [105, 89] on button "Done" at bounding box center [103, 88] width 36 height 9
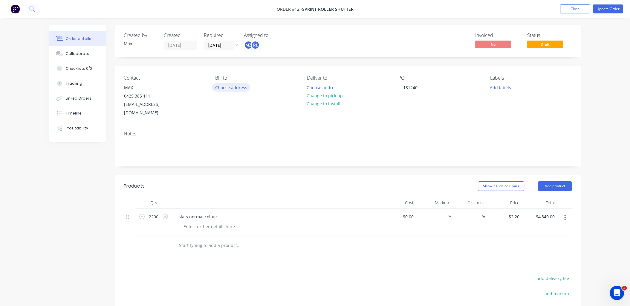
click at [232, 87] on button "Choose address" at bounding box center [231, 87] width 38 height 8
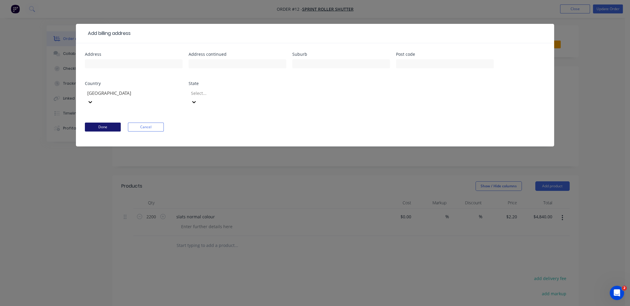
click at [109, 123] on button "Done" at bounding box center [103, 127] width 36 height 9
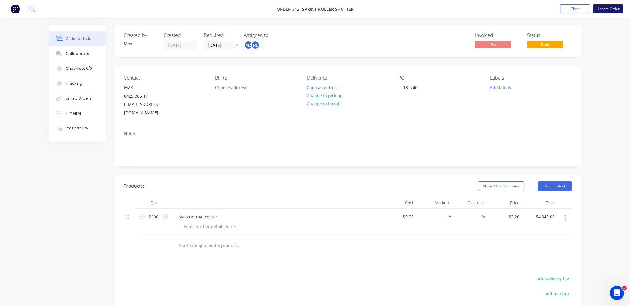
click at [597, 5] on button "Update Order" at bounding box center [608, 8] width 30 height 9
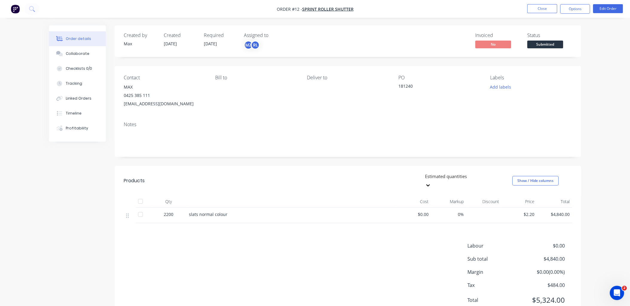
click at [140, 197] on div at bounding box center [140, 202] width 12 height 12
click at [141, 196] on div at bounding box center [140, 202] width 12 height 12
click at [140, 196] on div at bounding box center [140, 202] width 12 height 12
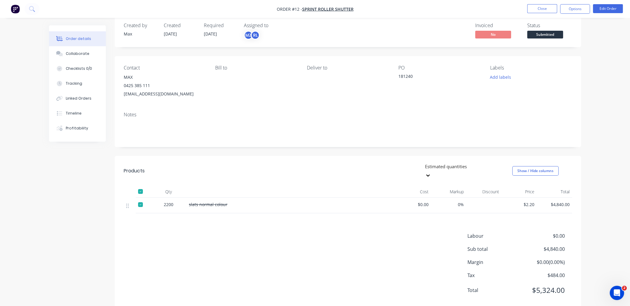
scroll to position [15, 0]
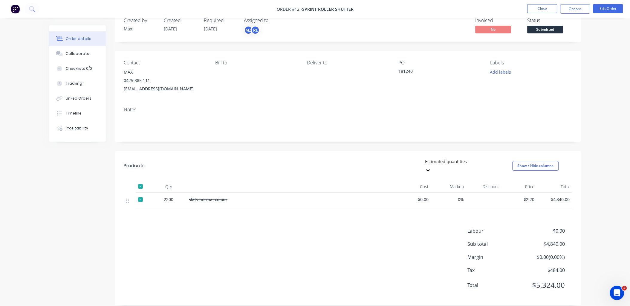
click at [141, 181] on div at bounding box center [140, 187] width 12 height 12
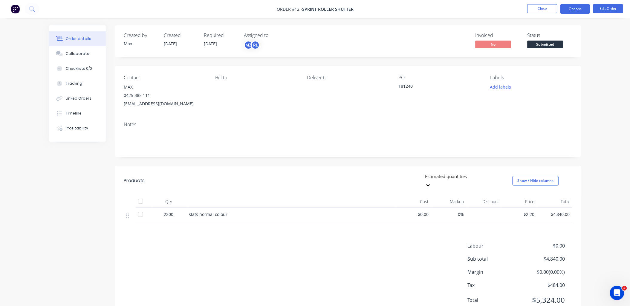
click at [575, 11] on button "Options" at bounding box center [575, 9] width 30 height 10
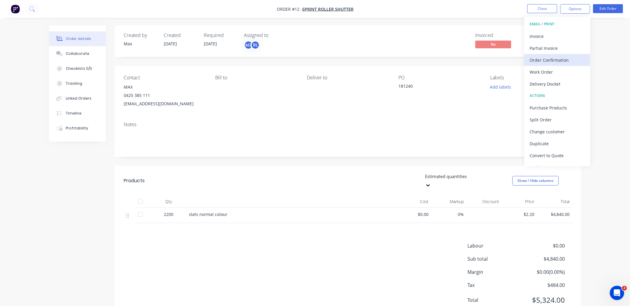
click at [553, 64] on div "Order Confirmation" at bounding box center [556, 60] width 55 height 9
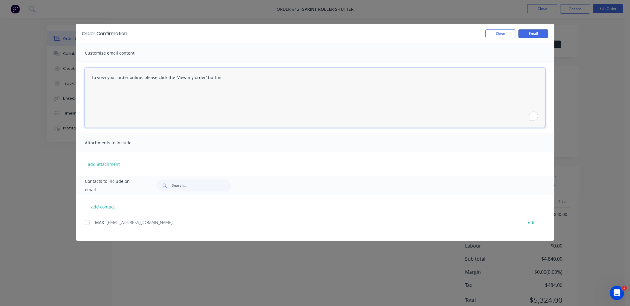
drag, startPoint x: 141, startPoint y: 80, endPoint x: 246, endPoint y: 87, distance: 105.0
click at [246, 87] on textarea "To view your order online, please click the 'View my order' button." at bounding box center [315, 98] width 460 height 60
drag, startPoint x: 243, startPoint y: 79, endPoint x: 66, endPoint y: 59, distance: 177.9
click at [66, 59] on div "Order Confirmation Close Email Customise email content To view your order onlin…" at bounding box center [315, 153] width 630 height 306
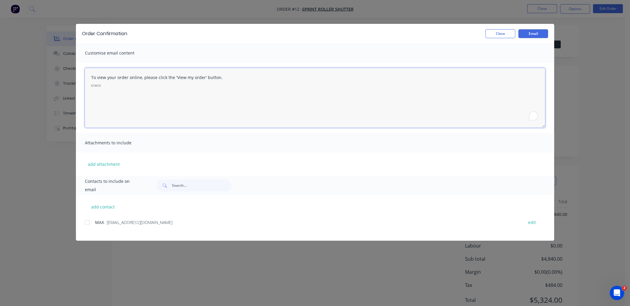
click at [187, 106] on textarea "To view your order online, please click the 'View my order' button." at bounding box center [315, 98] width 460 height 60
click at [505, 32] on button "Close" at bounding box center [500, 33] width 30 height 9
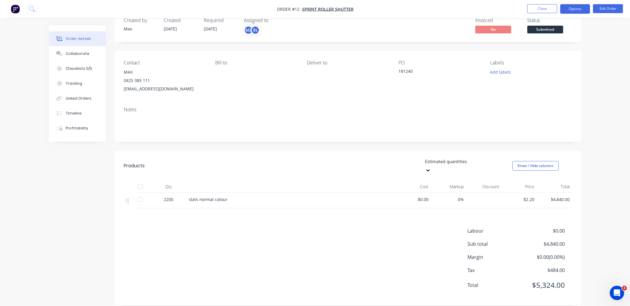
click at [575, 8] on button "Options" at bounding box center [575, 9] width 30 height 10
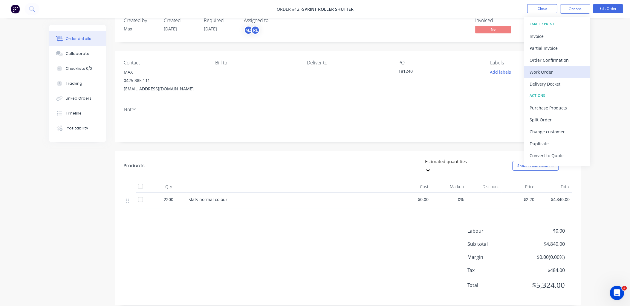
click at [569, 70] on div "Work Order" at bounding box center [556, 72] width 55 height 9
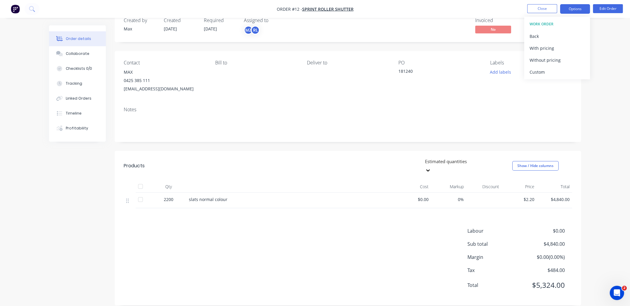
click at [574, 7] on button "Options" at bounding box center [575, 9] width 30 height 10
click at [575, 7] on button "Options" at bounding box center [575, 9] width 30 height 10
click at [531, 36] on div "Back" at bounding box center [556, 36] width 55 height 9
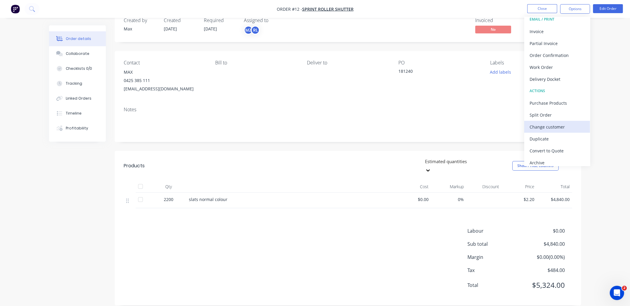
scroll to position [9, 0]
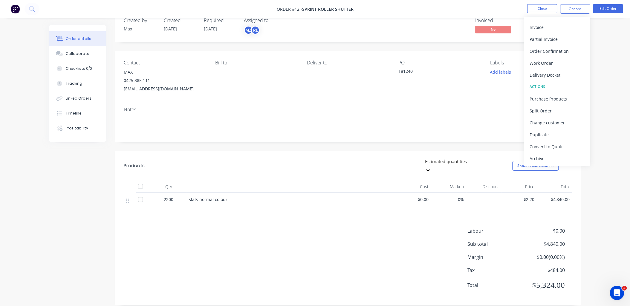
click at [619, 76] on div "Order details Collaborate Checklists 0/0 Tracking Linked Orders Timeline Profit…" at bounding box center [315, 150] width 630 height 330
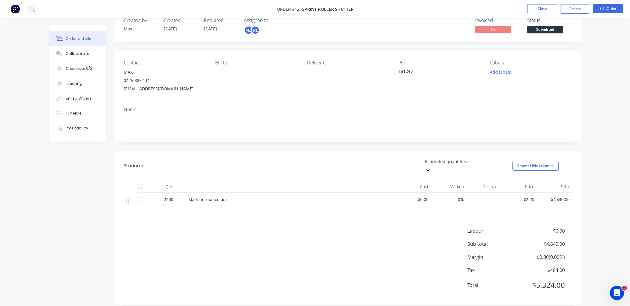
drag, startPoint x: 314, startPoint y: 75, endPoint x: 323, endPoint y: 73, distance: 9.7
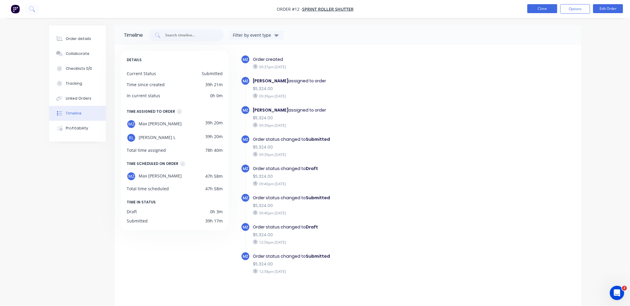
click at [539, 13] on button "Close" at bounding box center [542, 8] width 30 height 9
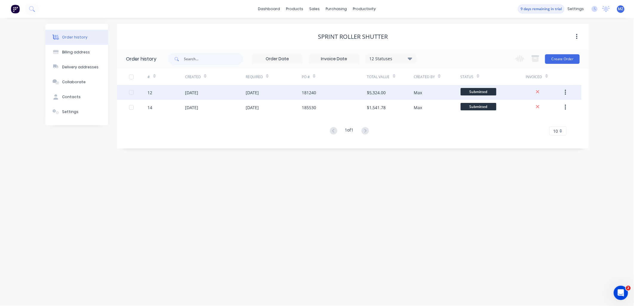
click at [564, 93] on button "button" at bounding box center [566, 92] width 14 height 11
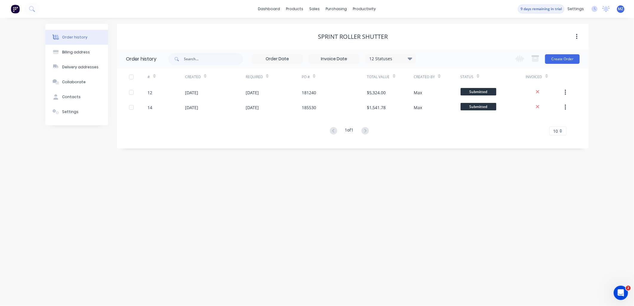
click at [532, 160] on div "Order history Billing address Delivery addresses Collaborate Contacts Settings …" at bounding box center [317, 162] width 634 height 288
click at [396, 61] on div "12 Statuses" at bounding box center [391, 59] width 50 height 7
click at [532, 205] on div "Order history Billing address Delivery addresses Collaborate Contacts Settings …" at bounding box center [317, 162] width 634 height 288
click at [402, 63] on div "12 Statuses Invoice Status Invoiced Not Invoiced Partial Order Status All Archi…" at bounding box center [391, 58] width 51 height 9
click at [399, 56] on div "12 Statuses" at bounding box center [391, 59] width 50 height 7
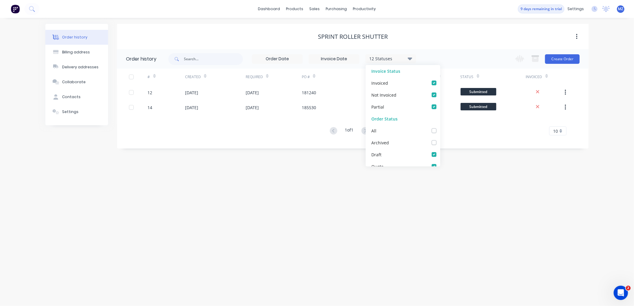
click at [506, 164] on div "Order history Billing address Delivery addresses Collaborate Contacts Settings …" at bounding box center [317, 162] width 634 height 288
click at [333, 59] on input at bounding box center [334, 59] width 50 height 9
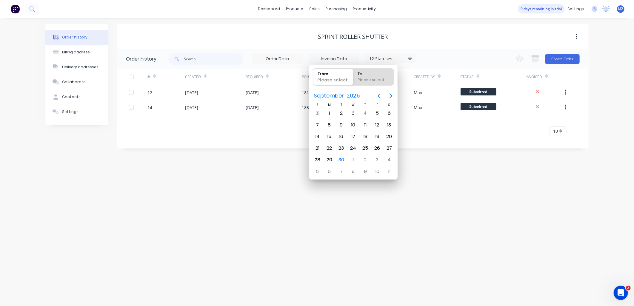
click at [280, 167] on div "Order history Billing address Delivery addresses Collaborate Contacts Settings …" at bounding box center [317, 162] width 634 height 288
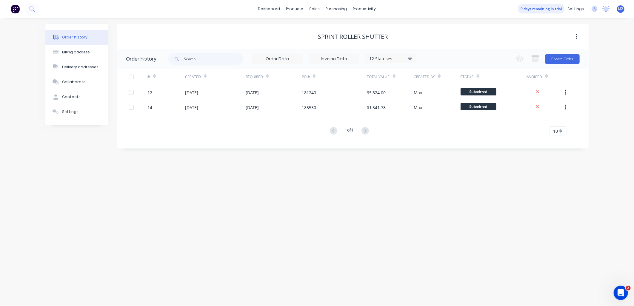
click at [272, 62] on input at bounding box center [277, 59] width 50 height 9
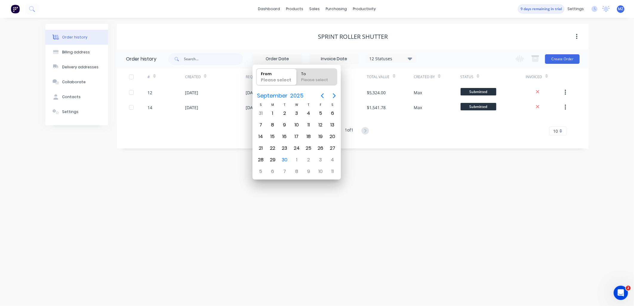
click at [232, 185] on div "Order history Billing address Delivery addresses Collaborate Contacts Settings …" at bounding box center [317, 162] width 634 height 288
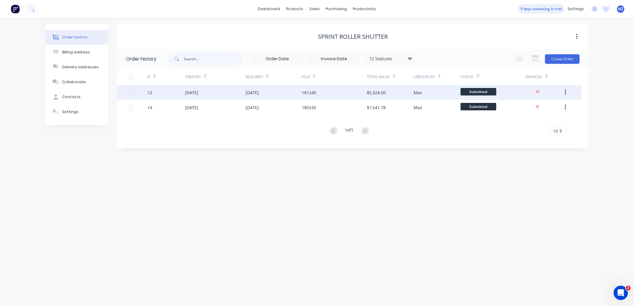
click at [151, 94] on div "12" at bounding box center [150, 93] width 5 height 6
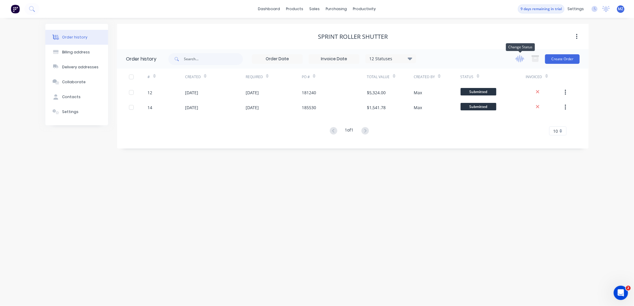
click at [519, 60] on icon "button" at bounding box center [519, 58] width 9 height 7
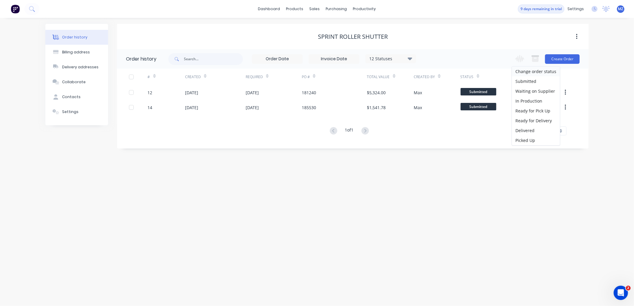
click at [606, 113] on div "Order history Billing address Delivery addresses Collaborate Contacts Settings …" at bounding box center [317, 162] width 634 height 288
click at [586, 32] on div at bounding box center [579, 36] width 19 height 11
click at [581, 37] on button "button" at bounding box center [577, 36] width 14 height 11
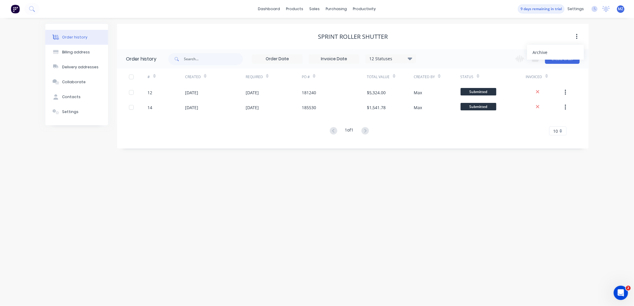
click at [240, 43] on div "Sprint roller shutter Archive" at bounding box center [353, 36] width 472 height 25
click at [315, 10] on div "sales" at bounding box center [315, 8] width 16 height 9
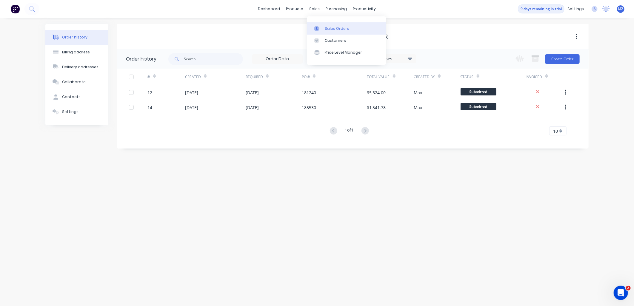
click at [324, 27] on link "Sales Orders" at bounding box center [346, 28] width 79 height 12
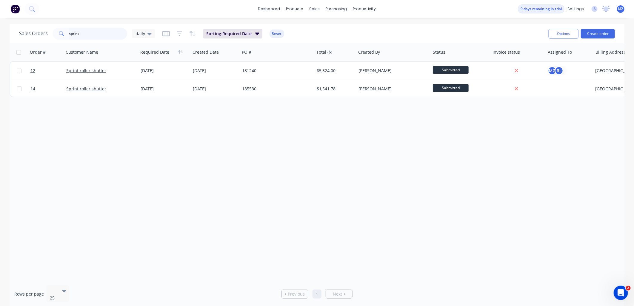
click at [86, 31] on input "sprint" at bounding box center [98, 34] width 58 height 12
type input "="
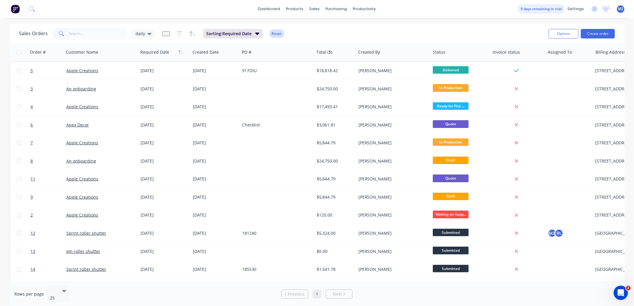
click at [274, 33] on button "Reset" at bounding box center [277, 34] width 15 height 8
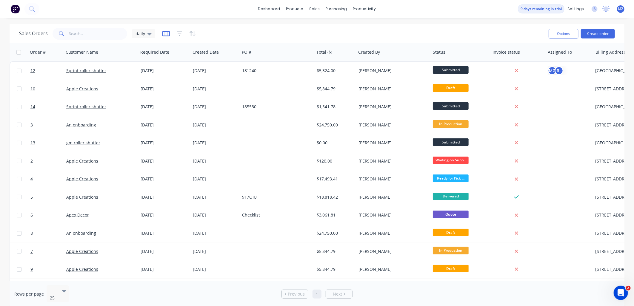
click at [163, 32] on icon "button" at bounding box center [165, 34] width 7 height 6
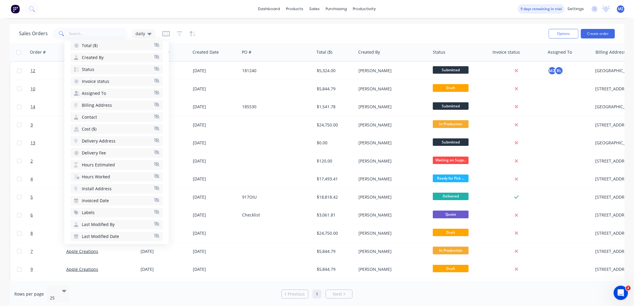
scroll to position [179, 0]
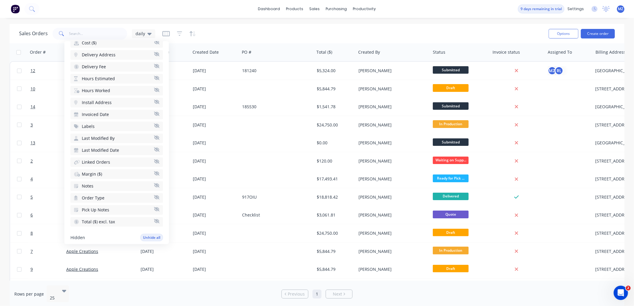
click at [105, 182] on button "Notes" at bounding box center [116, 187] width 93 height 10
click at [154, 234] on icon "button" at bounding box center [156, 236] width 5 height 4
click at [378, 22] on div "dashboard products sales purchasing productivity dashboard products Product Cat…" at bounding box center [317, 153] width 634 height 306
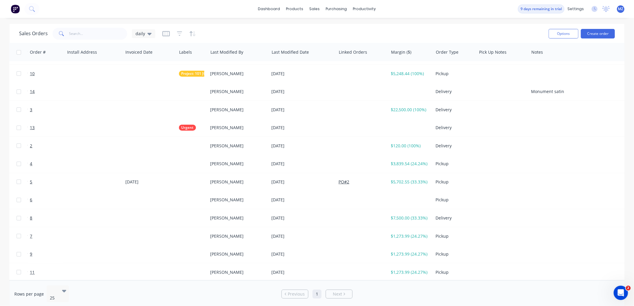
scroll to position [18, 989]
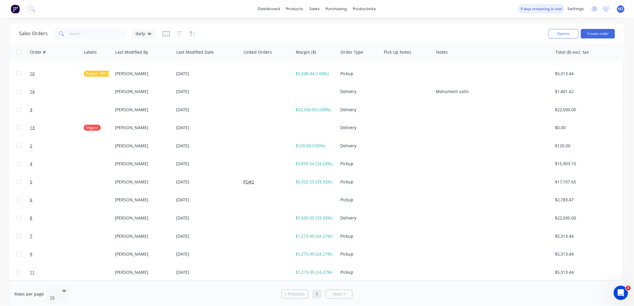
drag, startPoint x: 520, startPoint y: 176, endPoint x: 666, endPoint y: 210, distance: 149.8
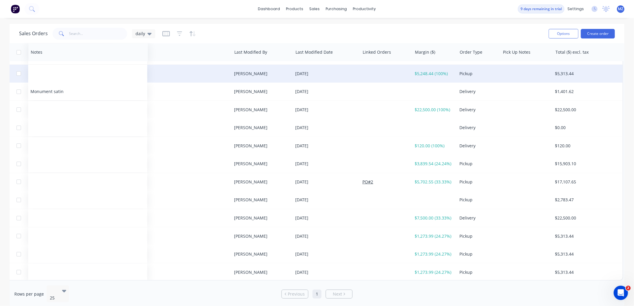
scroll to position [15, 986]
drag, startPoint x: 456, startPoint y: 56, endPoint x: 41, endPoint y: 76, distance: 415.6
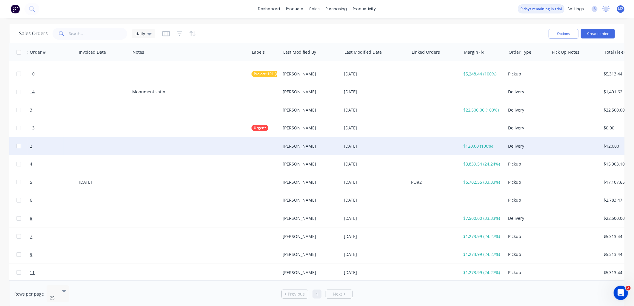
scroll to position [15, 727]
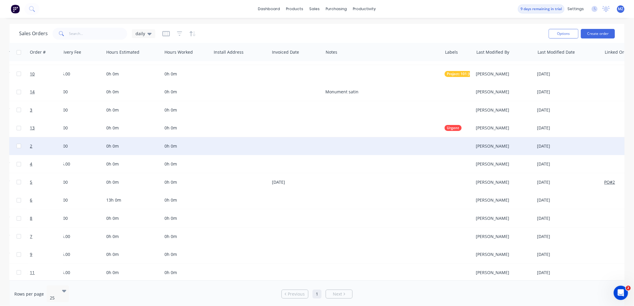
drag, startPoint x: 132, startPoint y: 142, endPoint x: 95, endPoint y: 142, distance: 37.3
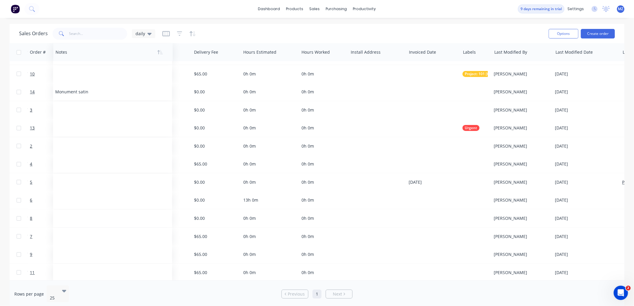
drag, startPoint x: 361, startPoint y: 52, endPoint x: 74, endPoint y: 55, distance: 287.3
click at [74, 55] on div at bounding box center [110, 52] width 109 height 12
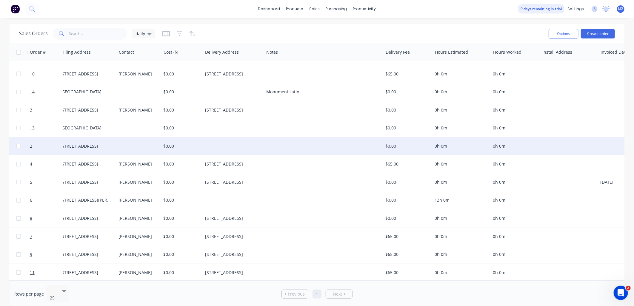
scroll to position [15, 298]
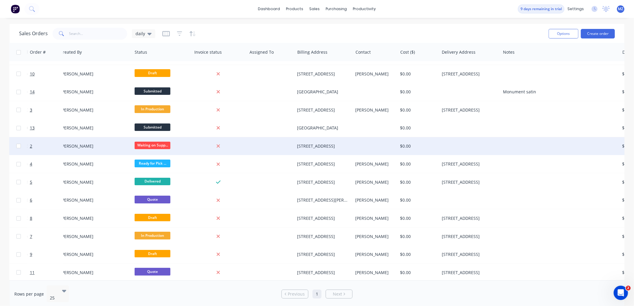
drag, startPoint x: 323, startPoint y: 158, endPoint x: 177, endPoint y: 151, distance: 146.5
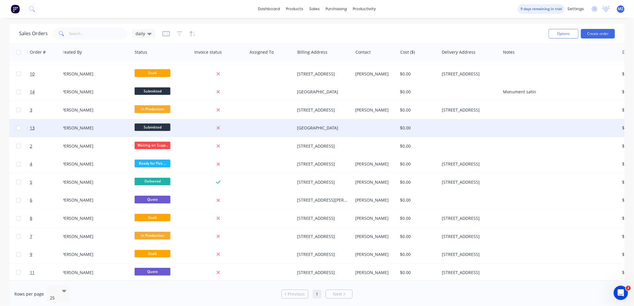
scroll to position [15, 0]
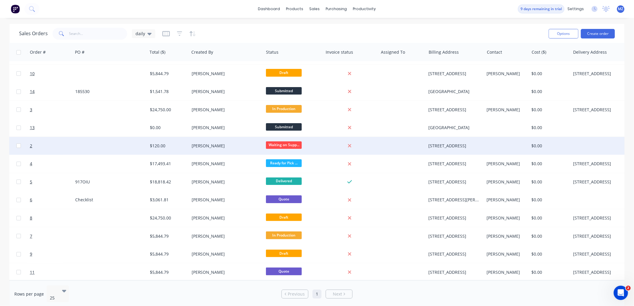
drag, startPoint x: 510, startPoint y: 127, endPoint x: 584, endPoint y: 136, distance: 73.8
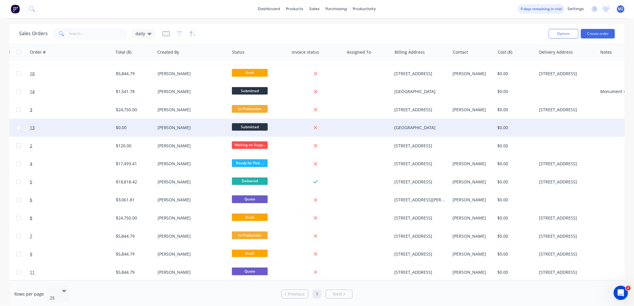
drag, startPoint x: 498, startPoint y: 128, endPoint x: 522, endPoint y: 130, distance: 23.4
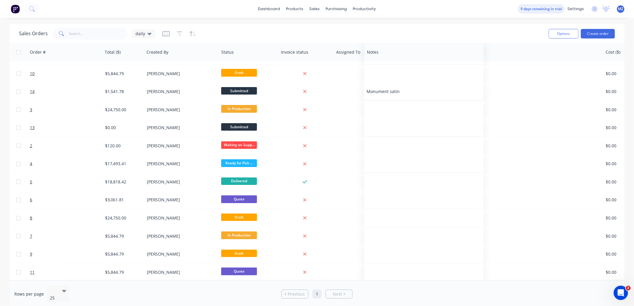
scroll to position [15, 212]
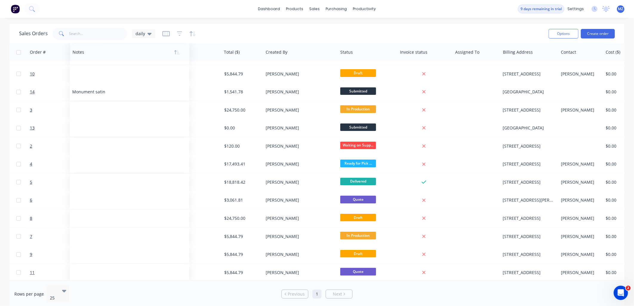
drag, startPoint x: 595, startPoint y: 52, endPoint x: 78, endPoint y: 54, distance: 517.6
click at [78, 54] on div at bounding box center [127, 52] width 109 height 12
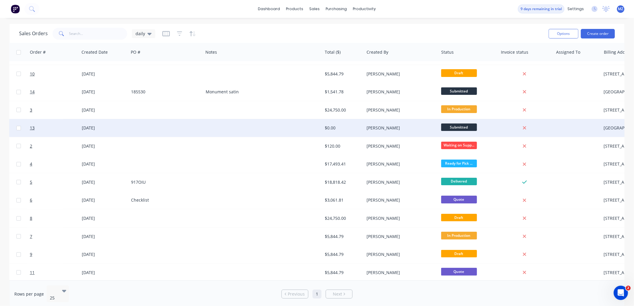
scroll to position [15, 0]
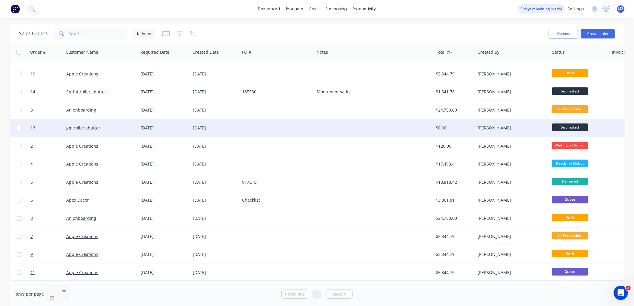
drag, startPoint x: 320, startPoint y: 134, endPoint x: 206, endPoint y: 127, distance: 114.0
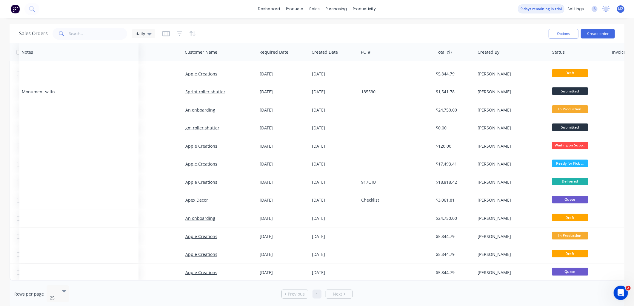
drag, startPoint x: 334, startPoint y: 54, endPoint x: 39, endPoint y: 60, distance: 295.1
click at [39, 60] on div "Notes" at bounding box center [78, 52] width 119 height 18
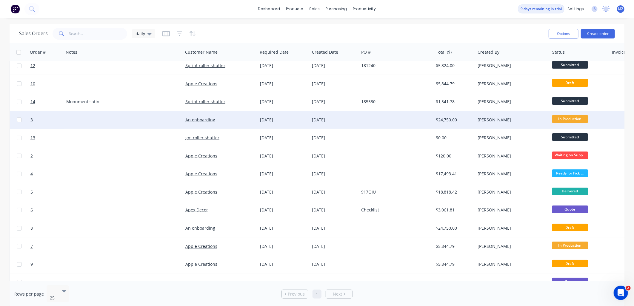
scroll to position [0, 0]
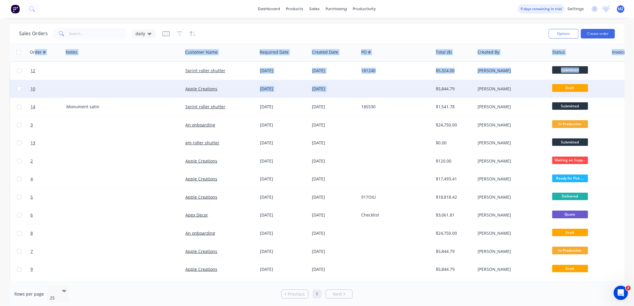
drag, startPoint x: 36, startPoint y: 56, endPoint x: 379, endPoint y: 84, distance: 344.0
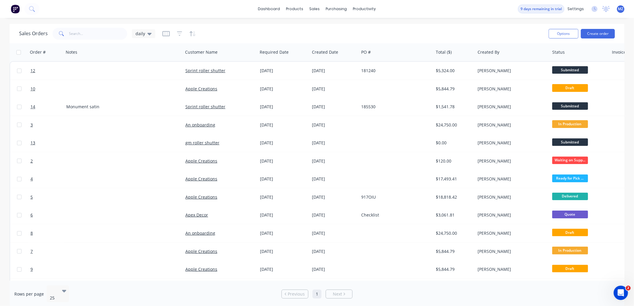
click at [220, 22] on div "dashboard products sales purchasing productivity dashboard products Product Cat…" at bounding box center [317, 153] width 634 height 306
click at [165, 32] on icon "button" at bounding box center [166, 34] width 3 height 4
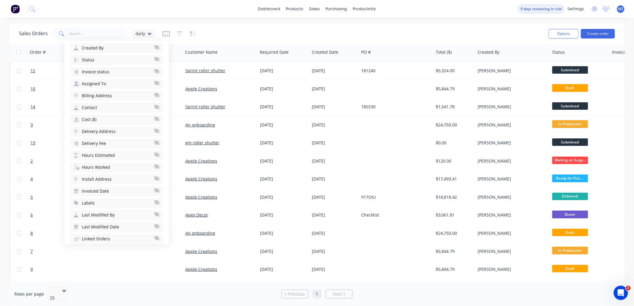
scroll to position [13, 0]
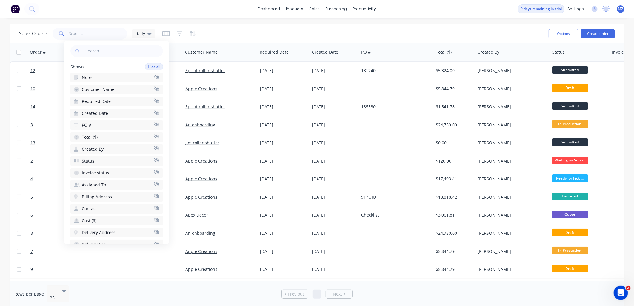
drag, startPoint x: 99, startPoint y: 150, endPoint x: 103, endPoint y: 120, distance: 30.2
click at [103, 120] on div "Shown Hide all Notes Customer Name Required Date Created Date PO # Total ($) Cr…" at bounding box center [116, 228] width 93 height 330
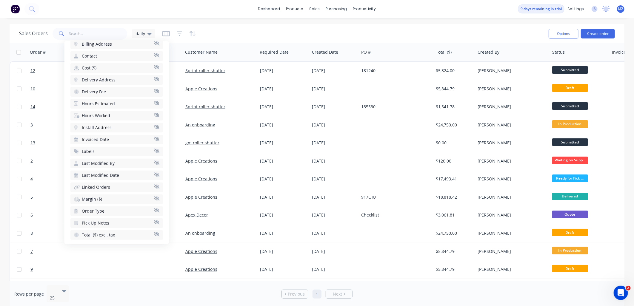
click at [154, 197] on icon "button" at bounding box center [156, 199] width 5 height 4
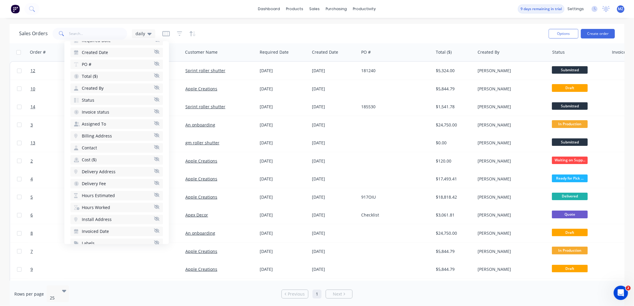
scroll to position [66, 0]
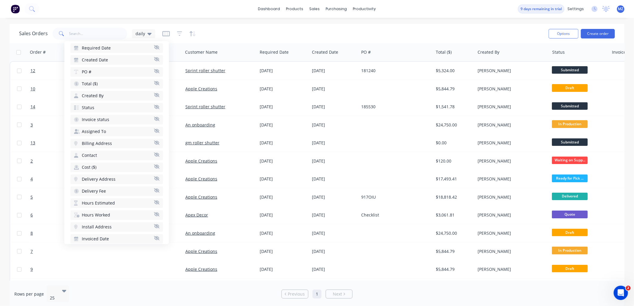
click at [234, 29] on div "Sales Orders daily" at bounding box center [281, 33] width 525 height 15
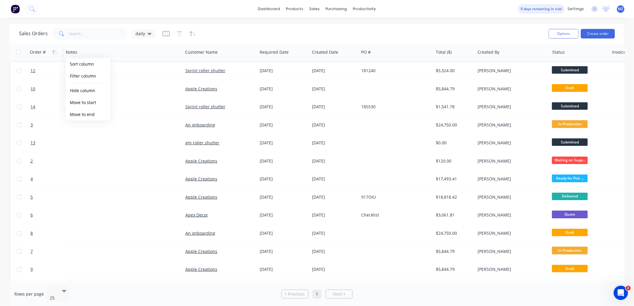
click at [48, 57] on div "Order #" at bounding box center [45, 52] width 30 height 12
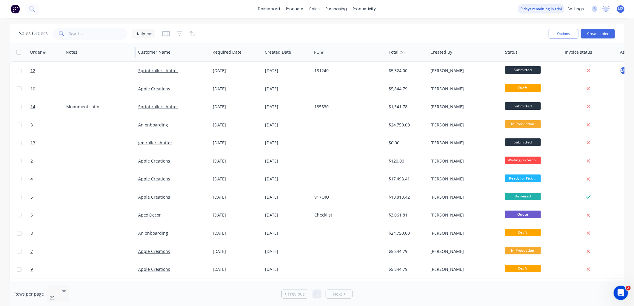
drag, startPoint x: 182, startPoint y: 51, endPoint x: 135, endPoint y: 56, distance: 47.4
click at [135, 56] on div at bounding box center [135, 52] width 1 height 11
click at [351, 29] on div "Sales Orders daily" at bounding box center [281, 33] width 525 height 15
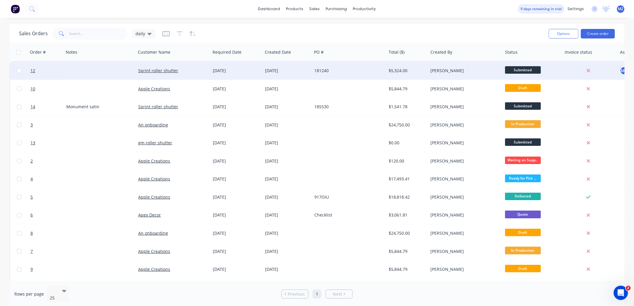
click at [88, 78] on div at bounding box center [100, 71] width 72 height 18
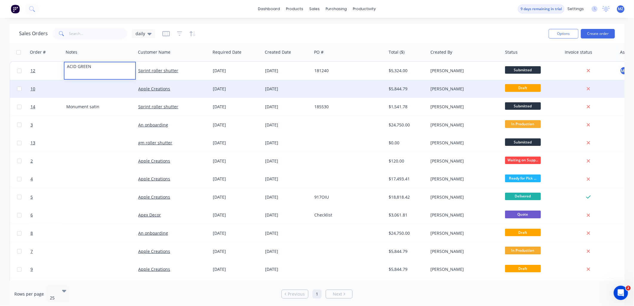
click at [85, 90] on div at bounding box center [100, 89] width 72 height 18
click at [81, 88] on div at bounding box center [100, 89] width 72 height 18
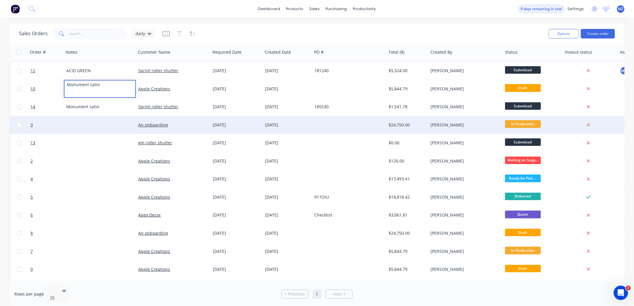
click at [100, 125] on div at bounding box center [100, 125] width 72 height 18
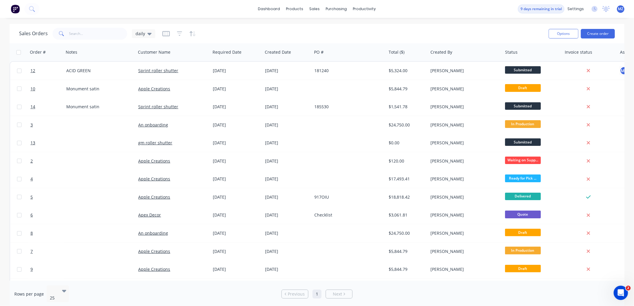
click at [300, 25] on div "Sales Orders daily Options Create order" at bounding box center [317, 33] width 615 height 19
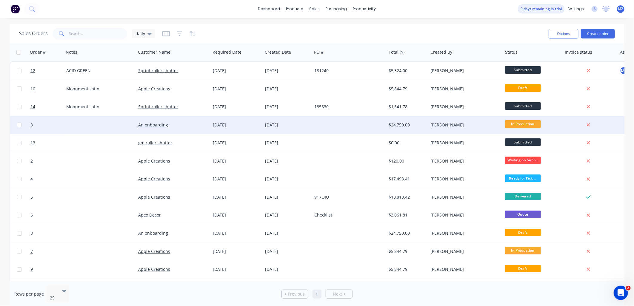
click at [68, 122] on div at bounding box center [100, 125] width 72 height 18
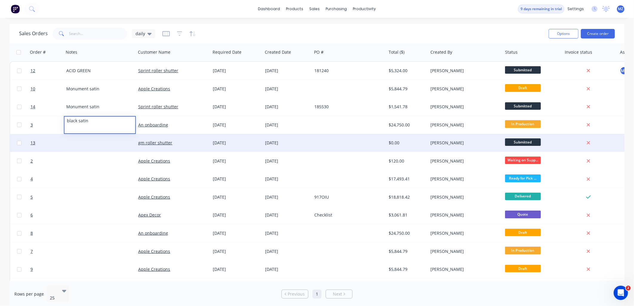
click at [95, 144] on div at bounding box center [100, 143] width 72 height 18
click at [90, 141] on div at bounding box center [100, 143] width 72 height 18
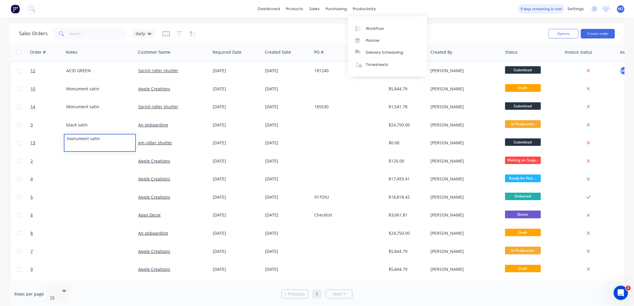
click at [282, 21] on div "dashboard products sales purchasing productivity dashboard products Product Cat…" at bounding box center [317, 153] width 634 height 306
click at [111, 39] on input "text" at bounding box center [98, 34] width 58 height 12
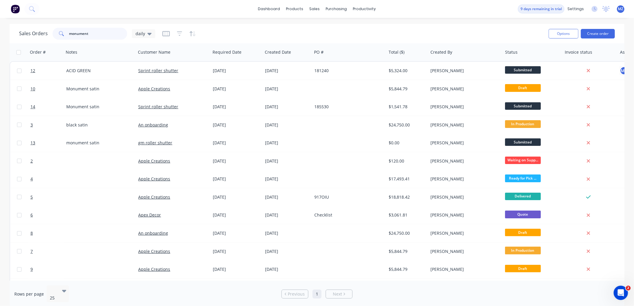
type input "monument"
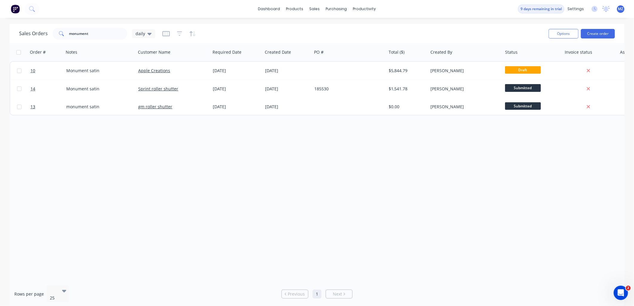
click at [17, 56] on div at bounding box center [18, 52] width 13 height 12
click at [15, 51] on div at bounding box center [18, 52] width 13 height 4
click at [18, 52] on input "checkbox" at bounding box center [18, 52] width 4 height 4
checkbox input "true"
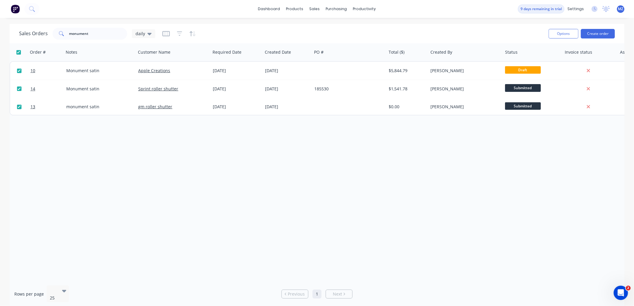
checkbox input "true"
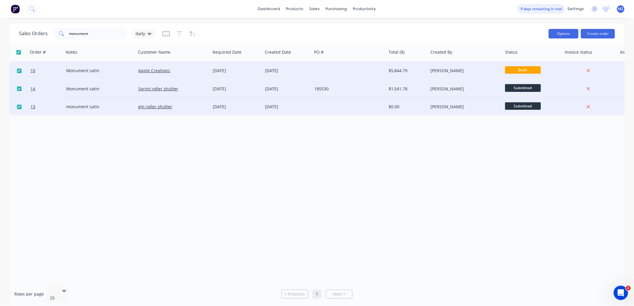
click at [559, 34] on button "Options" at bounding box center [564, 34] width 30 height 10
click at [502, 33] on div "Sales Orders monument daily" at bounding box center [281, 33] width 525 height 15
click at [531, 71] on span "Draft" at bounding box center [523, 69] width 36 height 7
click at [146, 72] on link "Apple Creations" at bounding box center [154, 71] width 32 height 6
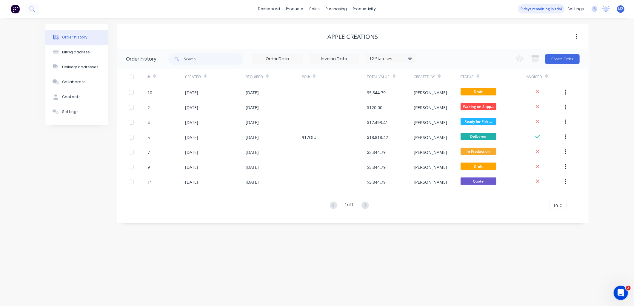
click at [384, 16] on div "dashboard products sales purchasing productivity dashboard products Product Cat…" at bounding box center [317, 9] width 634 height 18
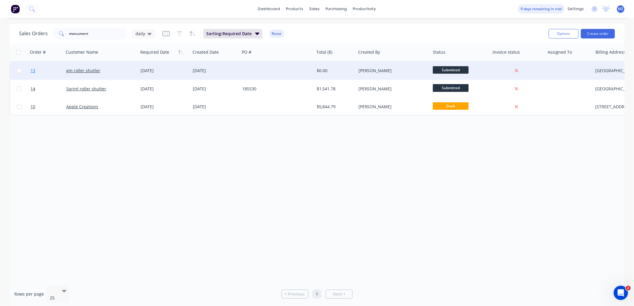
click at [33, 70] on span "13" at bounding box center [32, 71] width 5 height 6
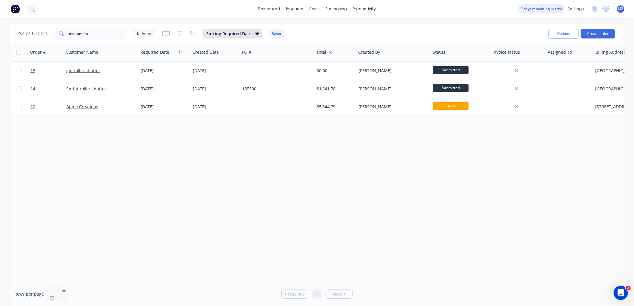
drag, startPoint x: 286, startPoint y: 169, endPoint x: 29, endPoint y: 164, distance: 257.5
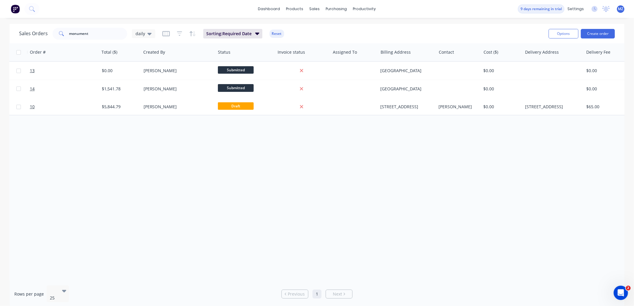
scroll to position [0, 865]
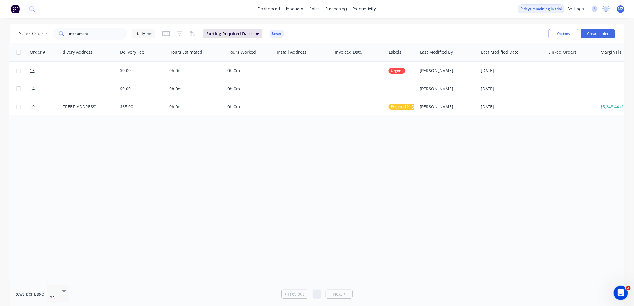
drag, startPoint x: 288, startPoint y: 157, endPoint x: 512, endPoint y: 193, distance: 227.1
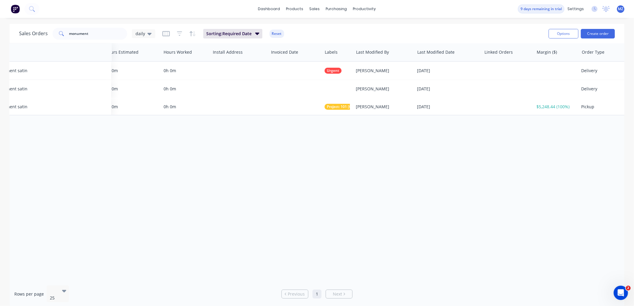
drag, startPoint x: 466, startPoint y: 55, endPoint x: -1, endPoint y: 96, distance: 469.7
click at [0, 96] on html "dashboard products sales purchasing productivity dashboard products Product Cat…" at bounding box center [317, 153] width 634 height 306
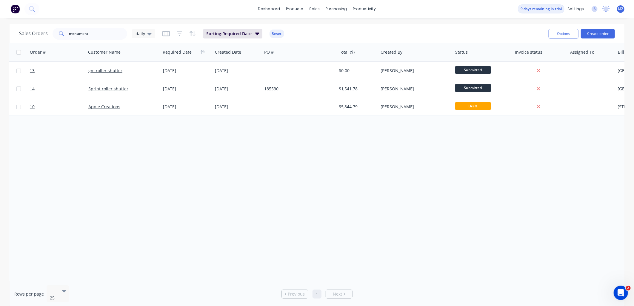
scroll to position [0, 0]
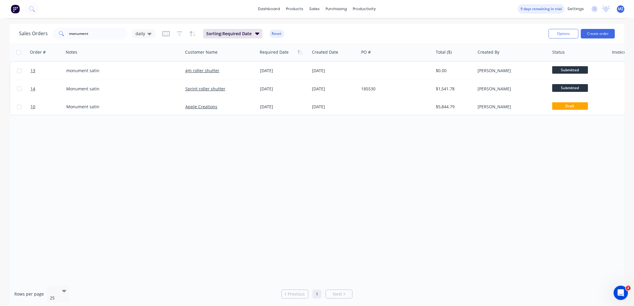
drag, startPoint x: 360, startPoint y: 234, endPoint x: 81, endPoint y: 224, distance: 279.4
click at [141, 35] on span "daily" at bounding box center [141, 33] width 10 height 6
click at [203, 96] on div "daily (Default) edit" at bounding box center [174, 96] width 80 height 12
click at [208, 97] on button "edit" at bounding box center [209, 96] width 8 height 6
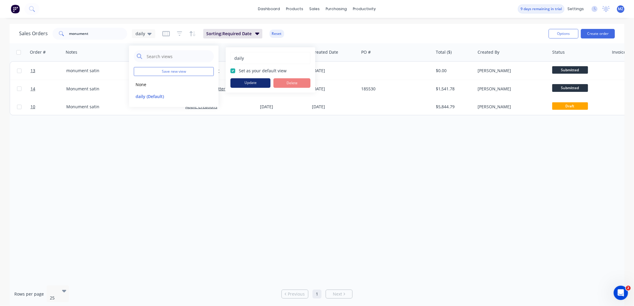
click at [254, 84] on button "Update" at bounding box center [251, 83] width 40 height 10
click at [220, 171] on div "Order # Notes Customer Name Required Date Created Date PO # Total ($) Created B…" at bounding box center [317, 162] width 615 height 238
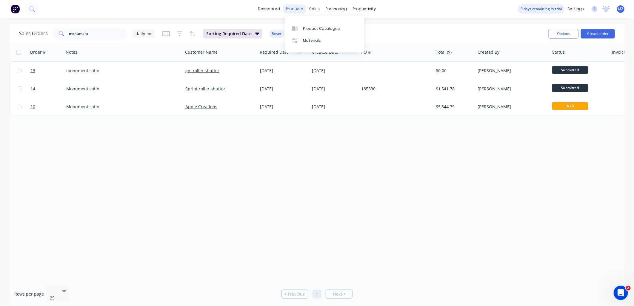
click at [301, 10] on div "products" at bounding box center [294, 8] width 23 height 9
click at [298, 29] on icon at bounding box center [296, 28] width 3 height 5
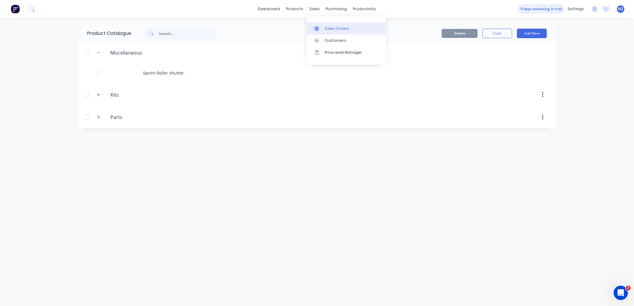
click at [322, 30] on div at bounding box center [318, 28] width 9 height 5
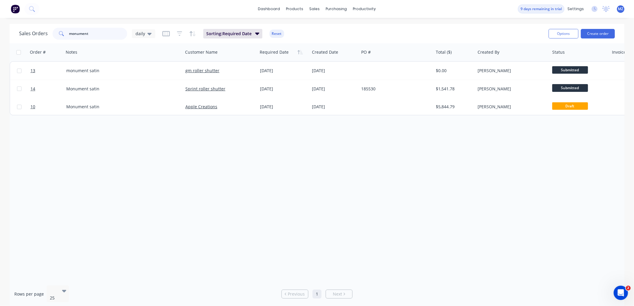
click at [105, 38] on input "monument" at bounding box center [98, 34] width 58 height 12
type input "m"
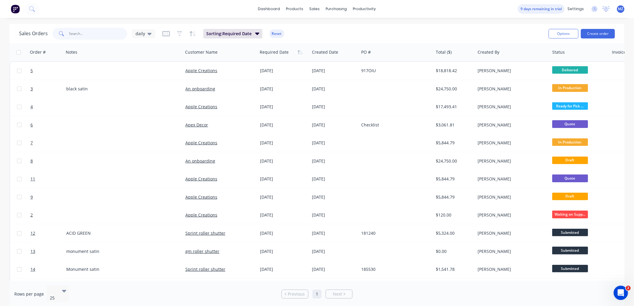
click at [71, 35] on input "text" at bounding box center [98, 34] width 58 height 12
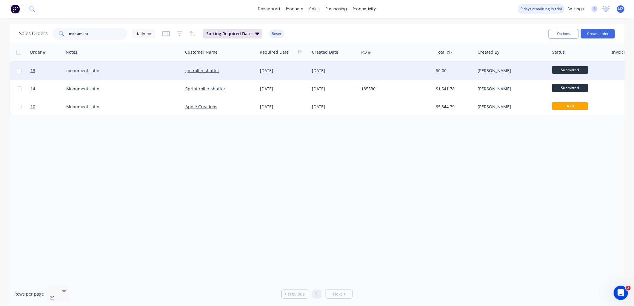
type input "monument"
click at [568, 66] on div "Submitted" at bounding box center [580, 71] width 60 height 18
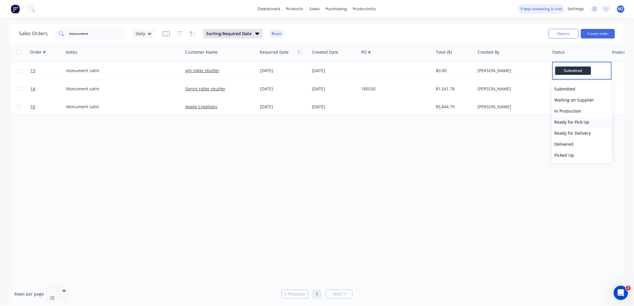
click at [572, 122] on span "Ready for Pick Up" at bounding box center [572, 122] width 35 height 6
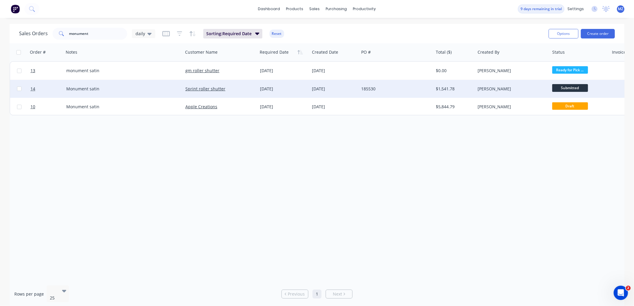
click at [566, 84] on span "Submitted" at bounding box center [570, 87] width 36 height 7
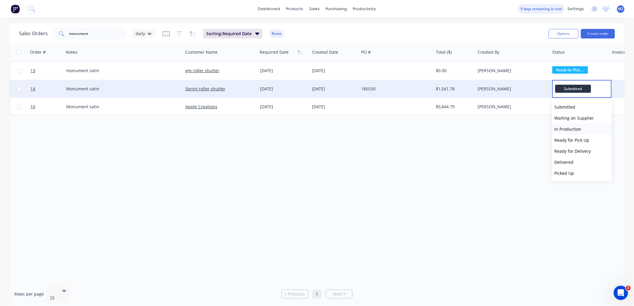
click at [559, 128] on span "In Production" at bounding box center [568, 129] width 27 height 6
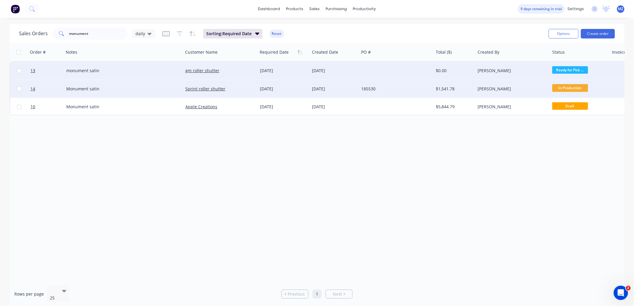
click at [573, 73] on span "Ready for Pick ..." at bounding box center [570, 69] width 36 height 7
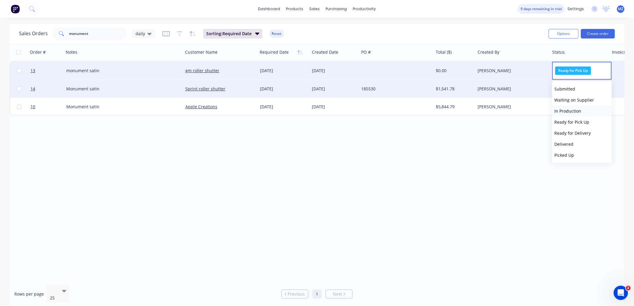
click at [567, 112] on span "In Production" at bounding box center [568, 111] width 27 height 6
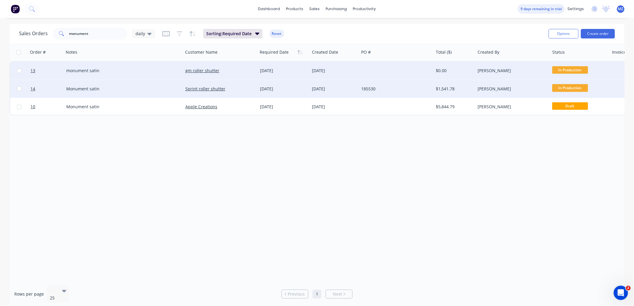
click at [370, 87] on div "185530" at bounding box center [395, 89] width 66 height 6
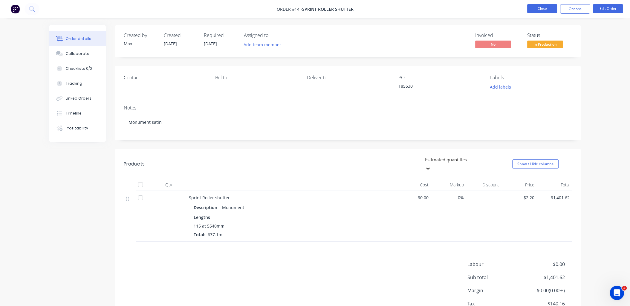
click at [536, 8] on button "Close" at bounding box center [542, 8] width 30 height 9
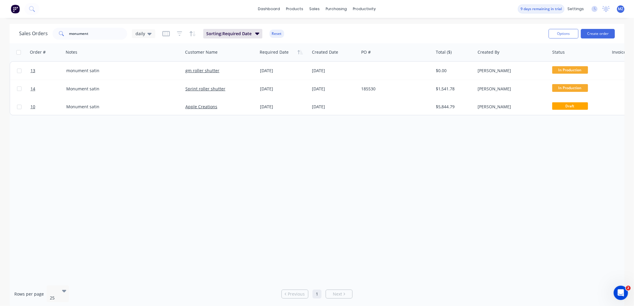
click at [469, 189] on div "Order # Notes Customer Name Required Date Created Date PO # Total ($) Created B…" at bounding box center [317, 162] width 615 height 238
